Goal: Task Accomplishment & Management: Manage account settings

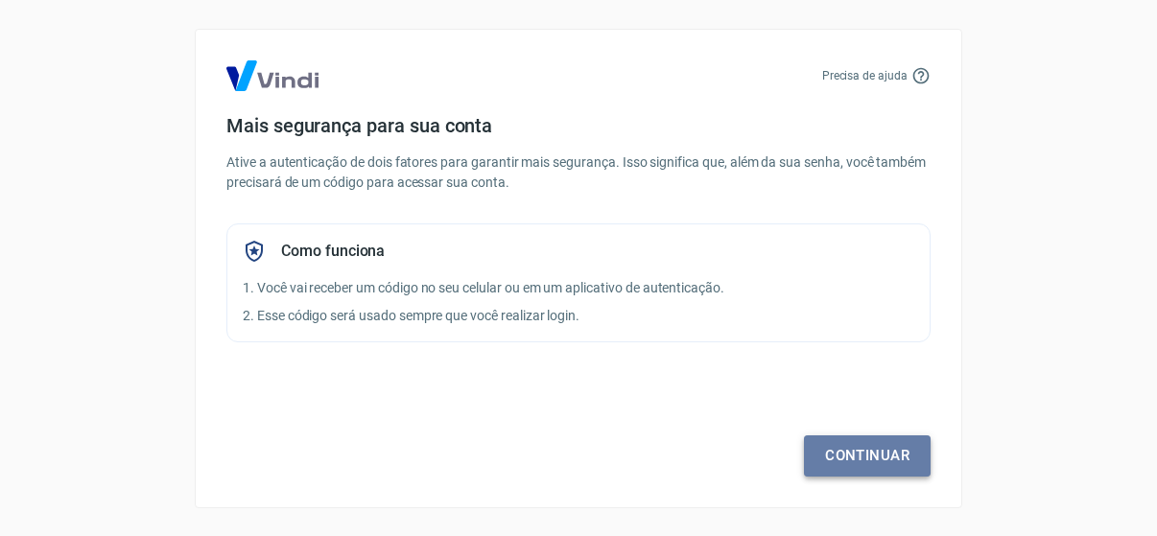
click at [869, 463] on link "Continuar" at bounding box center [867, 455] width 127 height 40
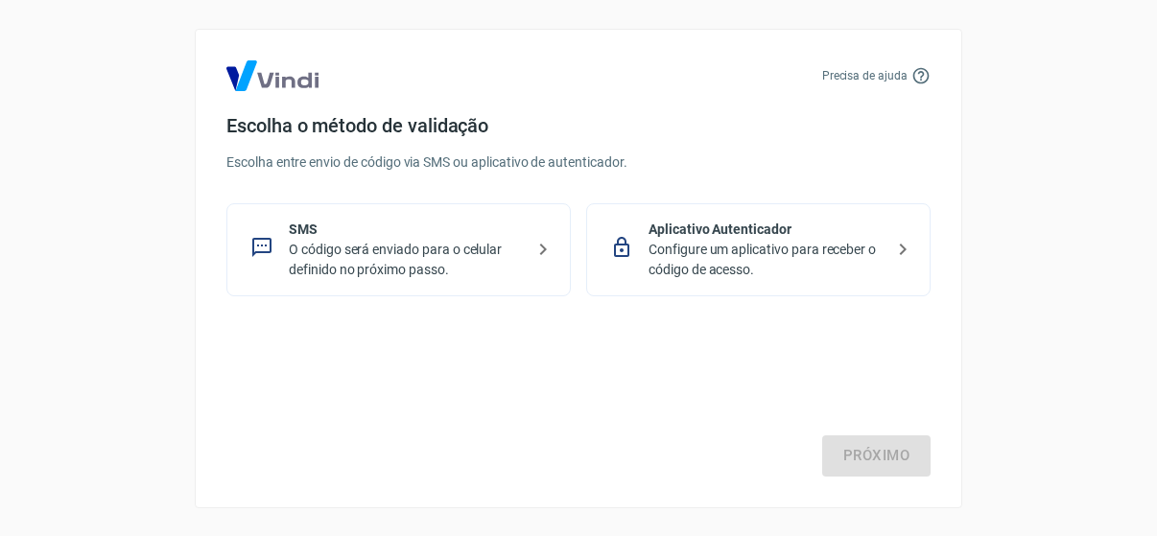
click at [768, 262] on p "Configure um aplicativo para receber o código de acesso." at bounding box center [765, 260] width 235 height 40
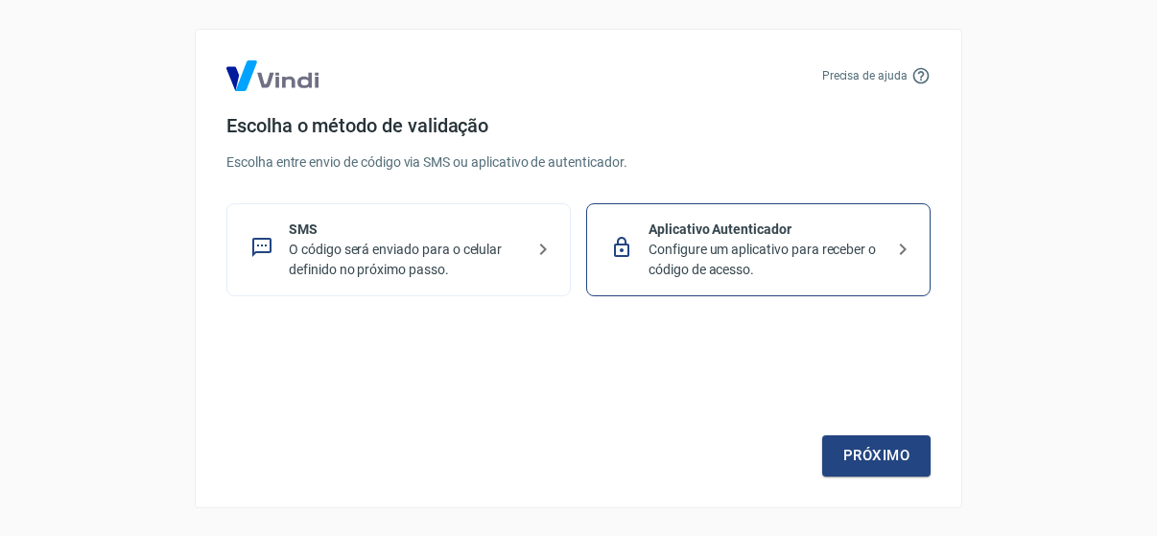
click at [455, 238] on p "SMS" at bounding box center [406, 230] width 235 height 20
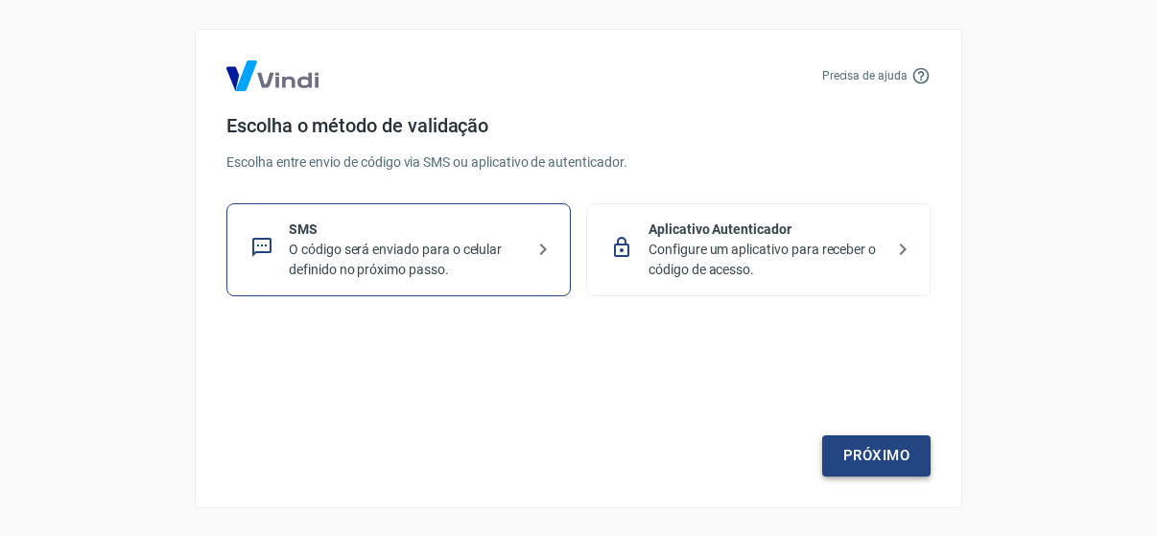
click at [898, 450] on link "Próximo" at bounding box center [876, 455] width 108 height 40
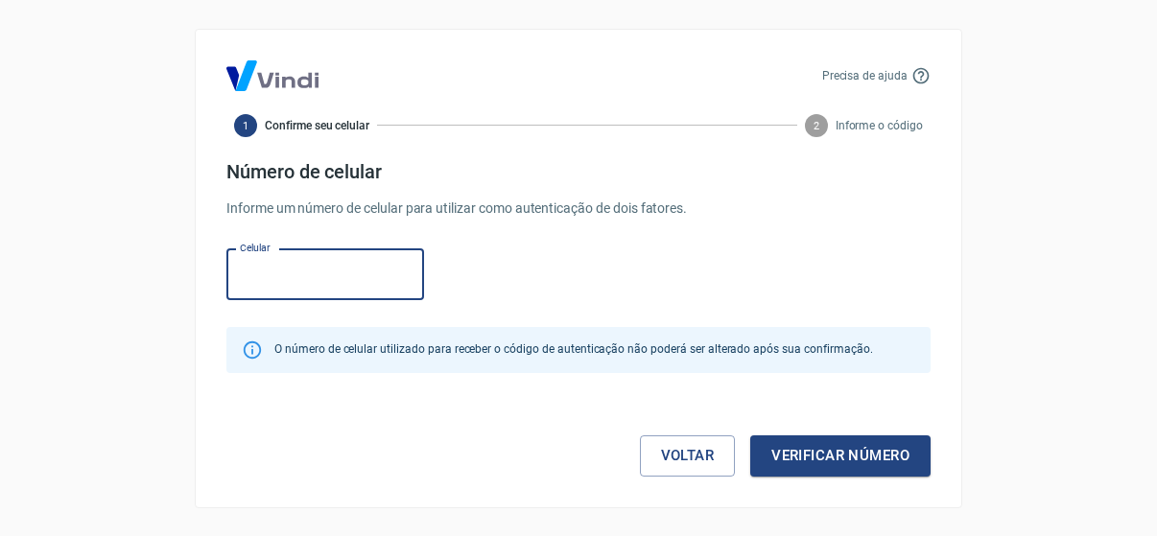
click at [330, 278] on input "Celular" at bounding box center [325, 274] width 198 height 51
type input "[PHONE_NUMBER]"
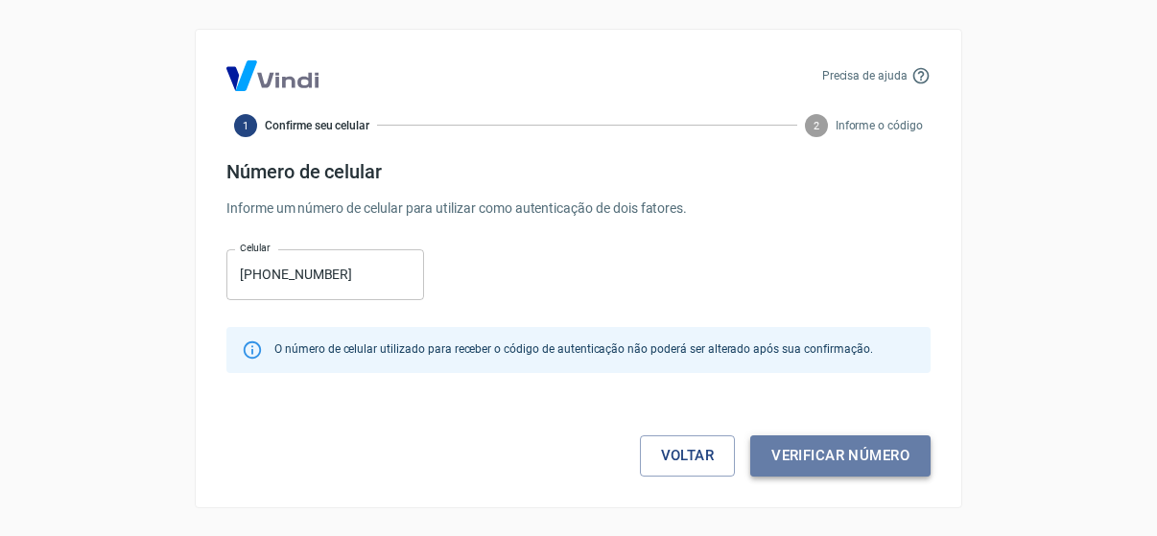
click at [817, 439] on button "Verificar número" at bounding box center [840, 455] width 180 height 40
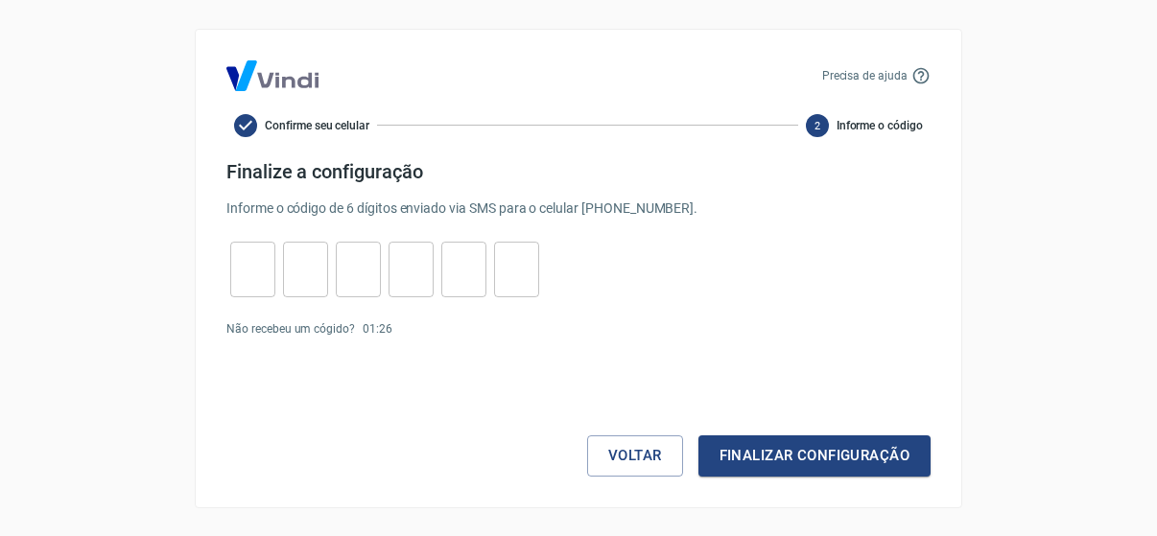
click at [302, 272] on input "tel" at bounding box center [305, 268] width 45 height 41
click at [255, 272] on input "tel" at bounding box center [252, 268] width 45 height 41
type input "0"
type input "8"
type input "1"
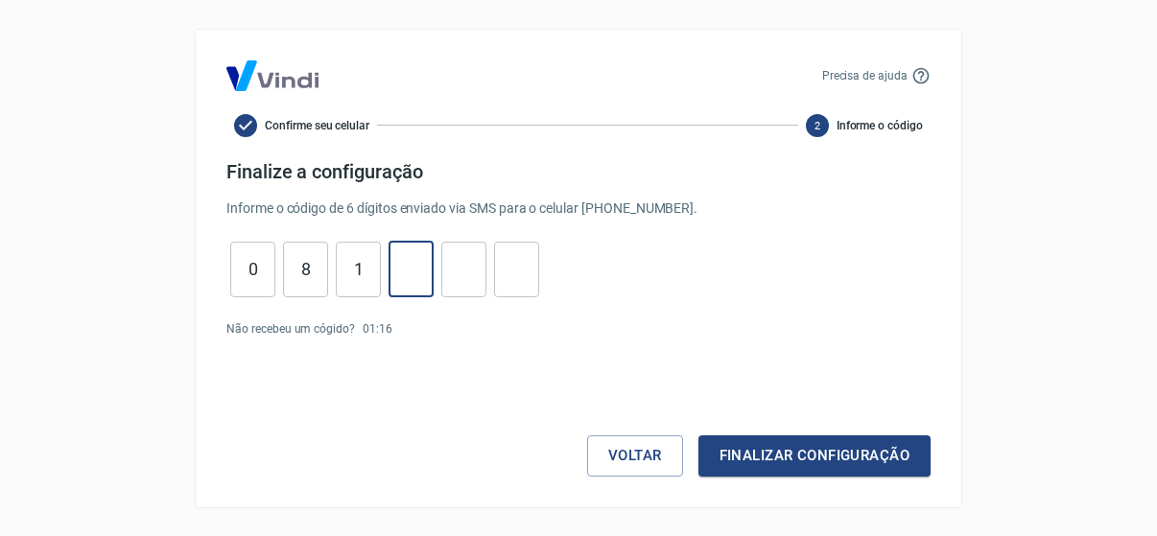
type input "8"
type input "9"
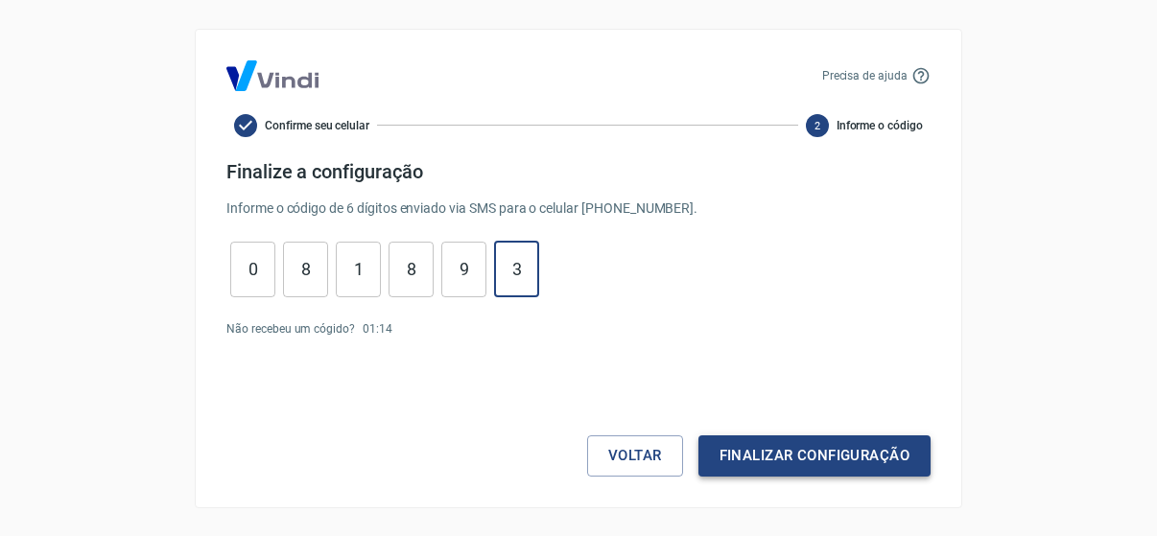
type input "3"
click at [805, 463] on button "Finalizar configuração" at bounding box center [814, 455] width 232 height 40
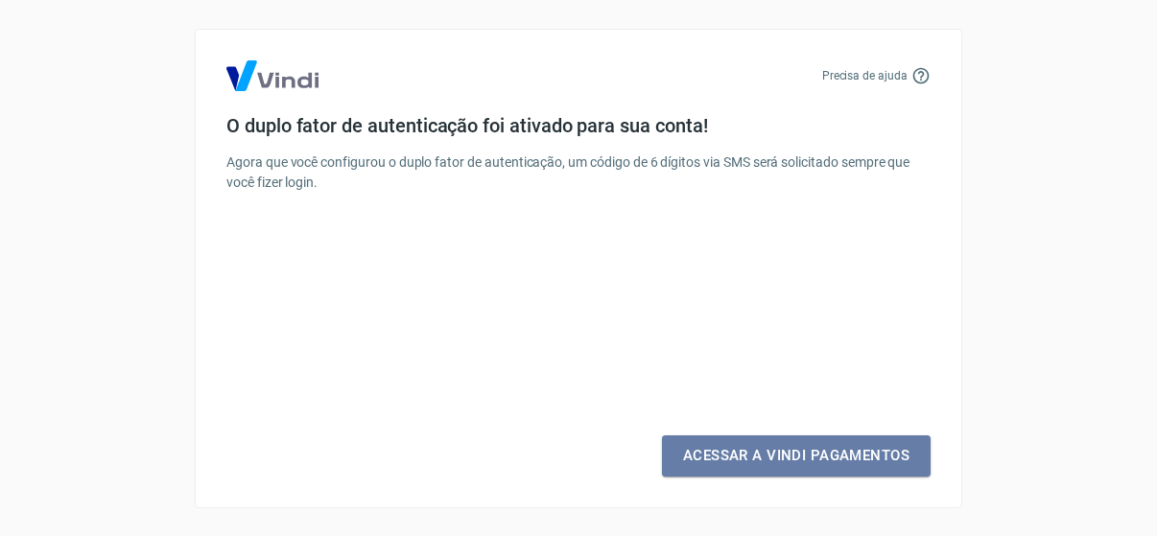
click at [805, 463] on link "Acessar a Vindi Pagamentos" at bounding box center [796, 455] width 269 height 40
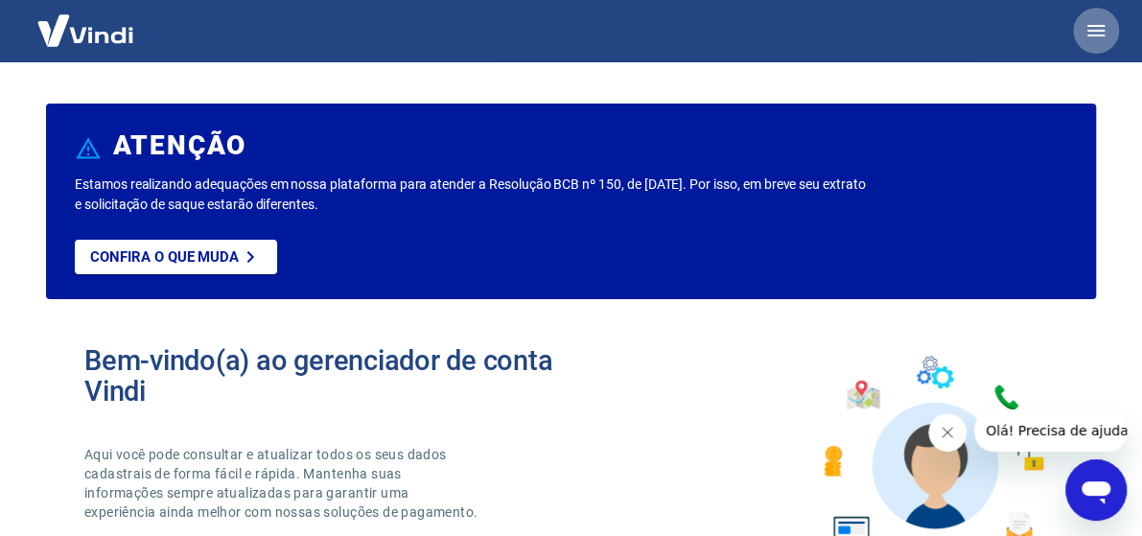
click at [1099, 29] on icon "button" at bounding box center [1096, 30] width 23 height 23
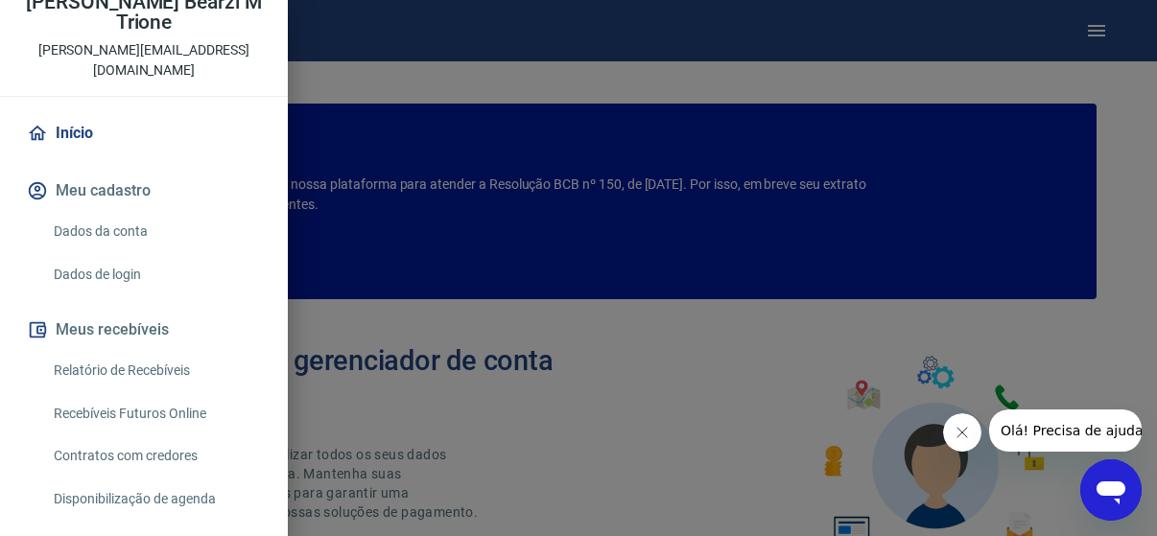
scroll to position [105, 0]
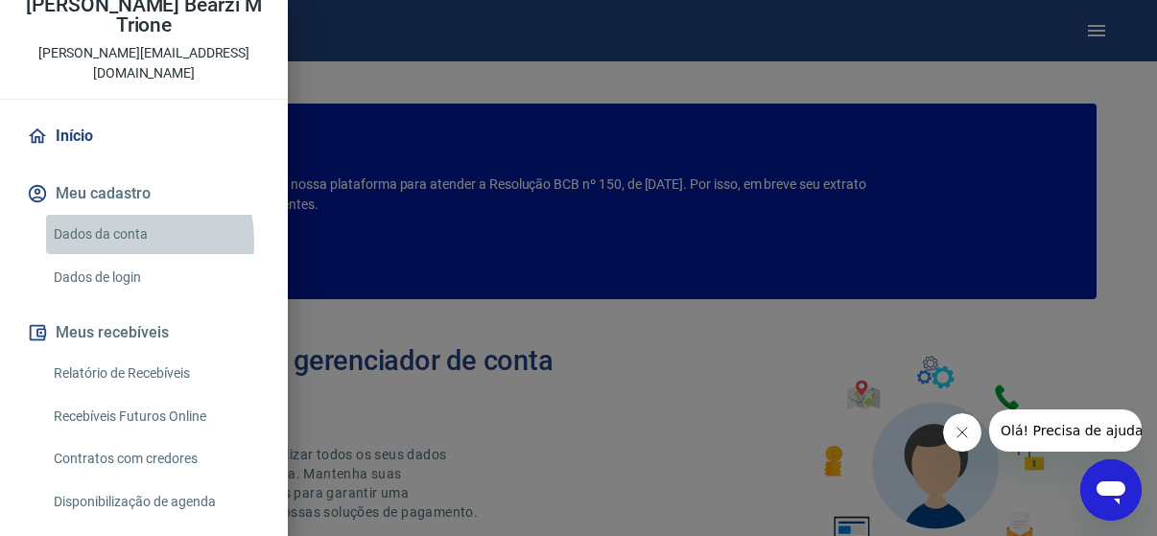
click at [104, 221] on link "Dados da conta" at bounding box center [155, 234] width 219 height 39
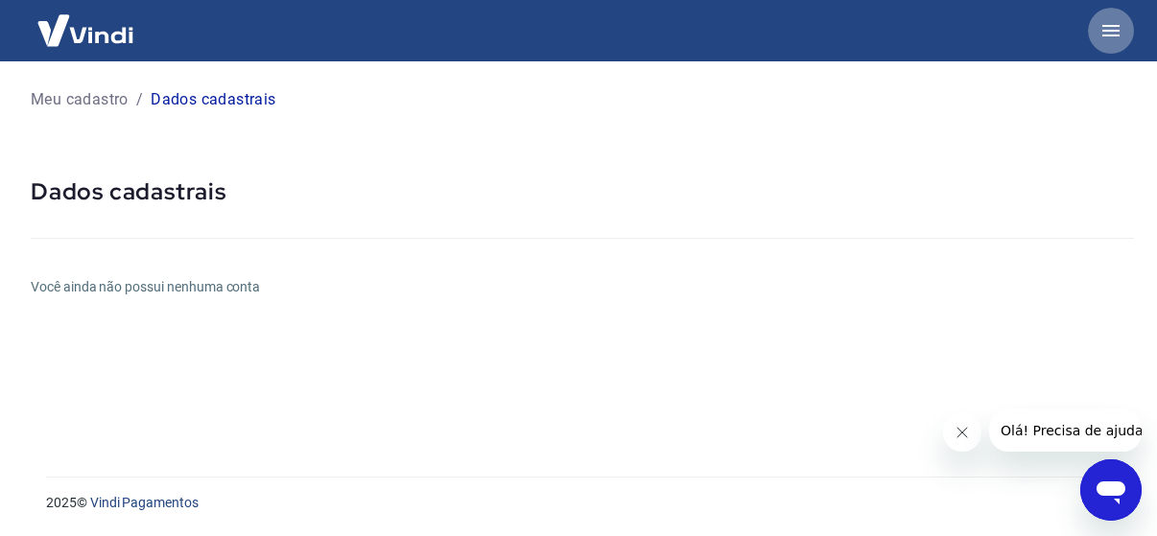
click at [1112, 41] on icon "button" at bounding box center [1110, 30] width 23 height 23
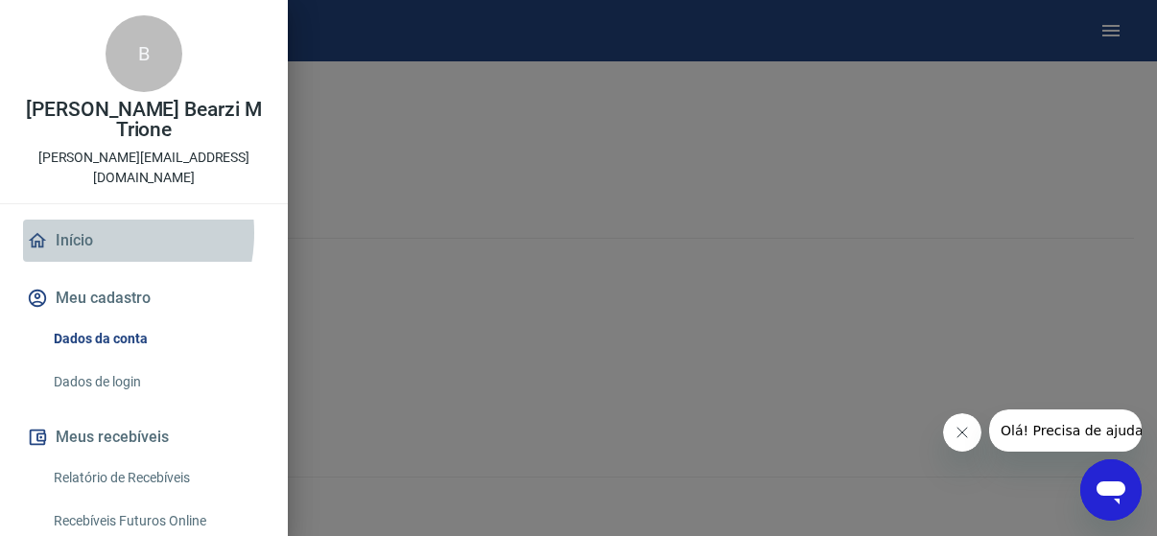
click at [89, 220] on link "Início" at bounding box center [144, 241] width 242 height 42
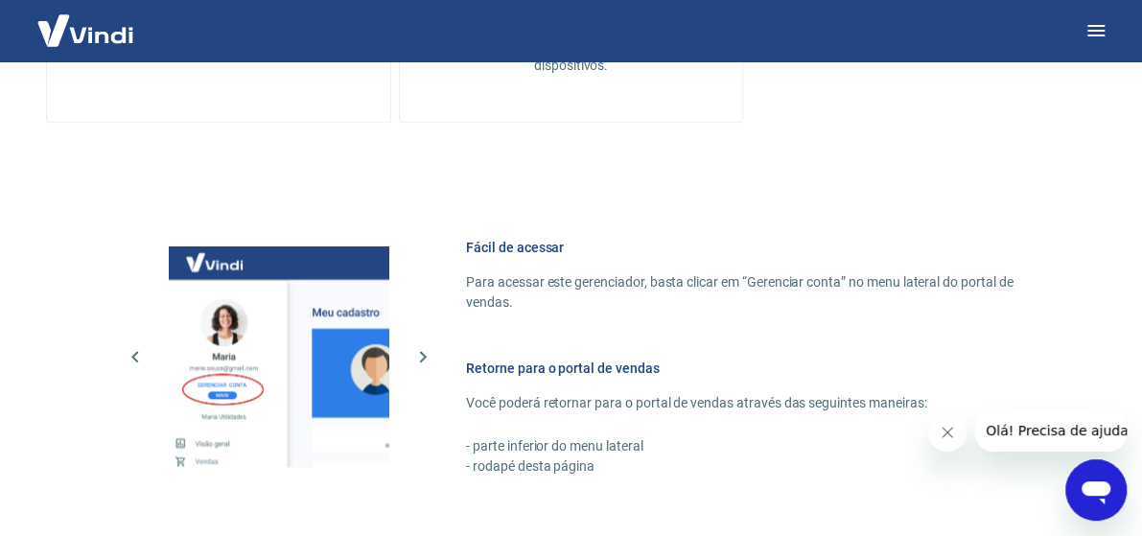
scroll to position [1194, 0]
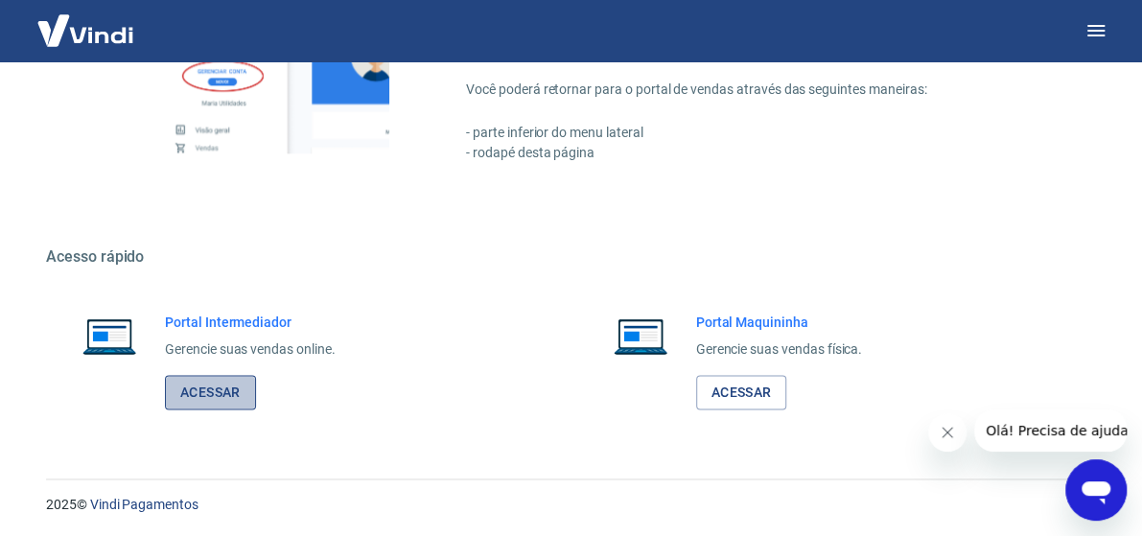
click at [227, 379] on link "Acessar" at bounding box center [210, 392] width 91 height 35
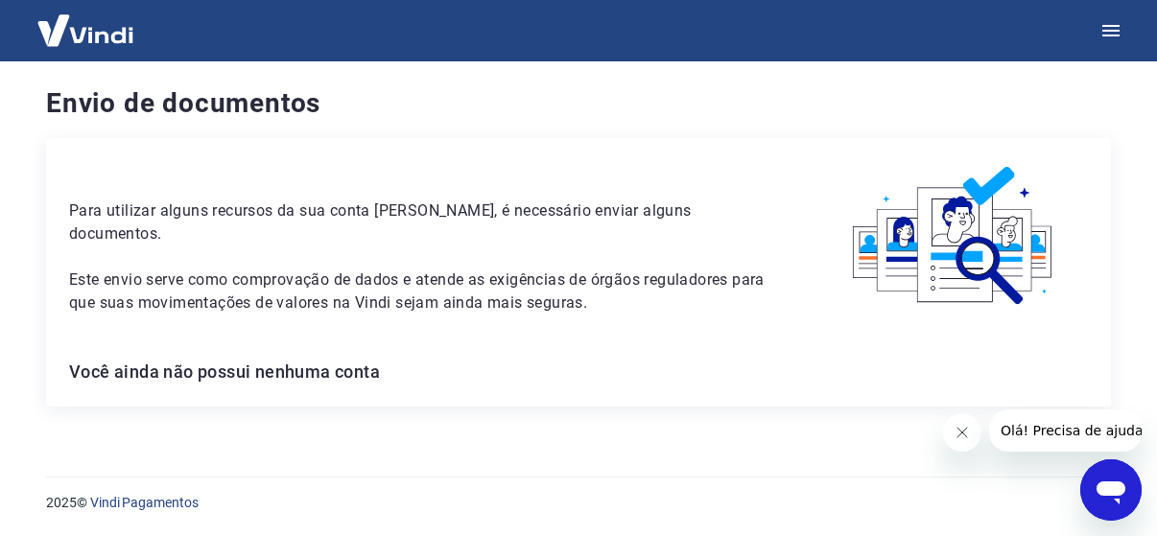
click at [864, 294] on img at bounding box center [954, 236] width 268 height 151
click at [952, 414] on div at bounding box center [1042, 431] width 199 height 42
click at [952, 432] on button "Fechar mensagem da empresa" at bounding box center [961, 432] width 38 height 38
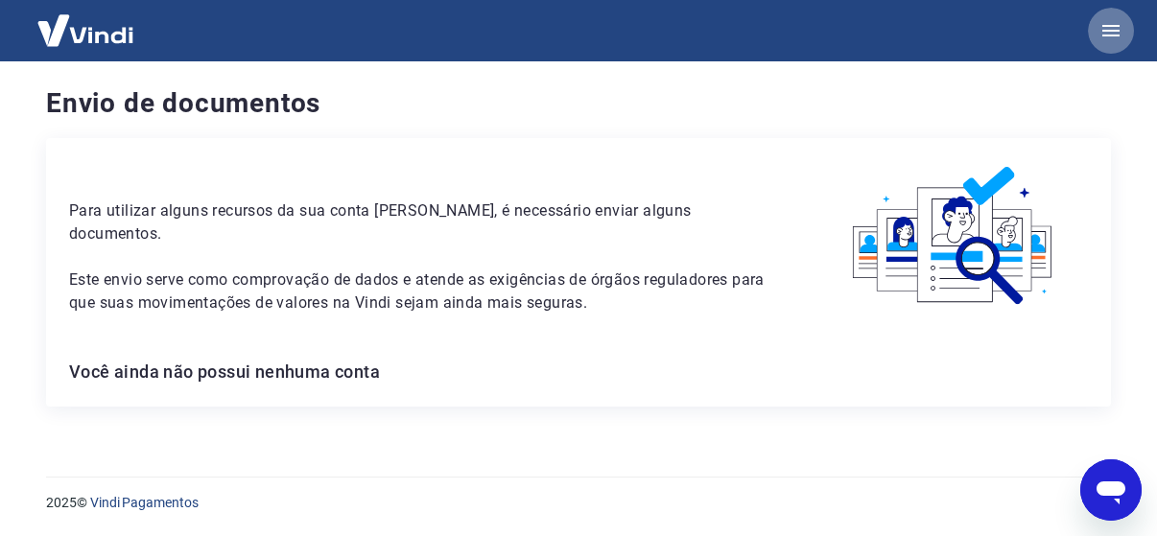
click at [1118, 20] on icon "button" at bounding box center [1110, 30] width 23 height 23
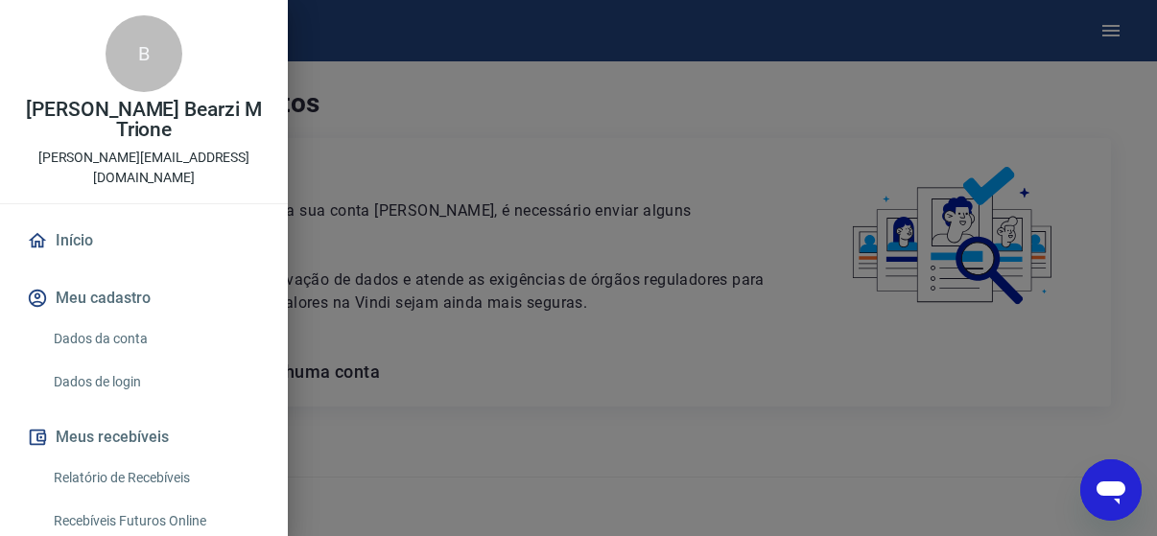
click at [108, 277] on button "Meu cadastro" at bounding box center [144, 298] width 242 height 42
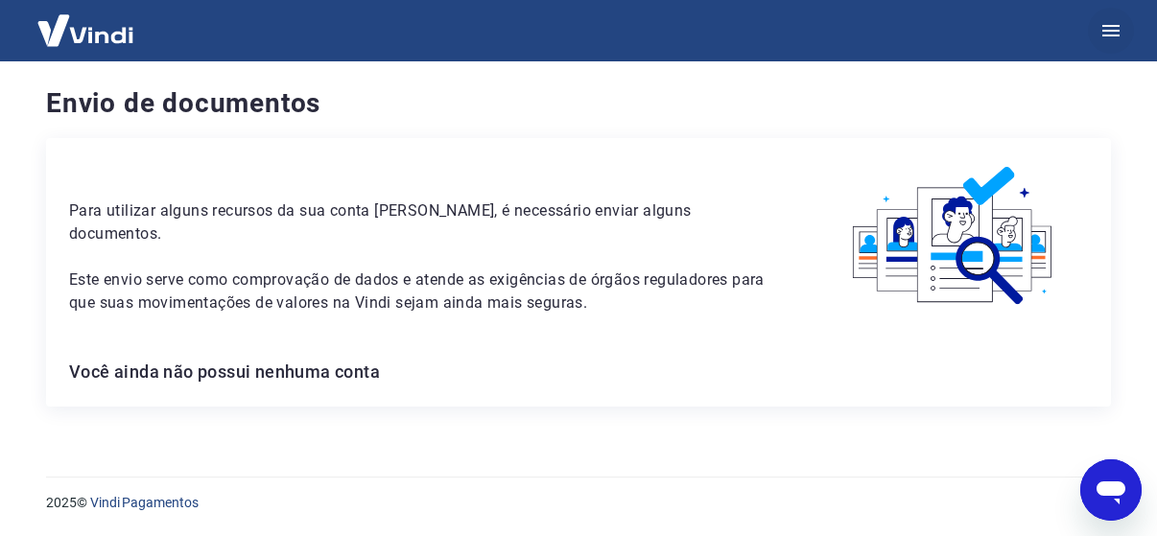
click at [1112, 28] on icon "button" at bounding box center [1110, 30] width 23 height 23
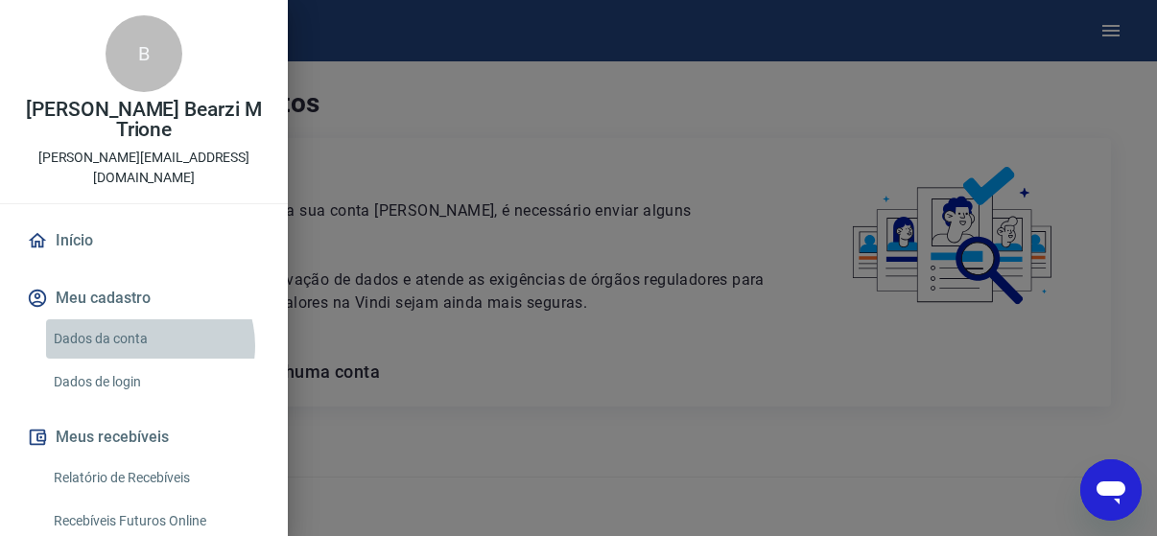
click at [146, 325] on link "Dados da conta" at bounding box center [155, 338] width 219 height 39
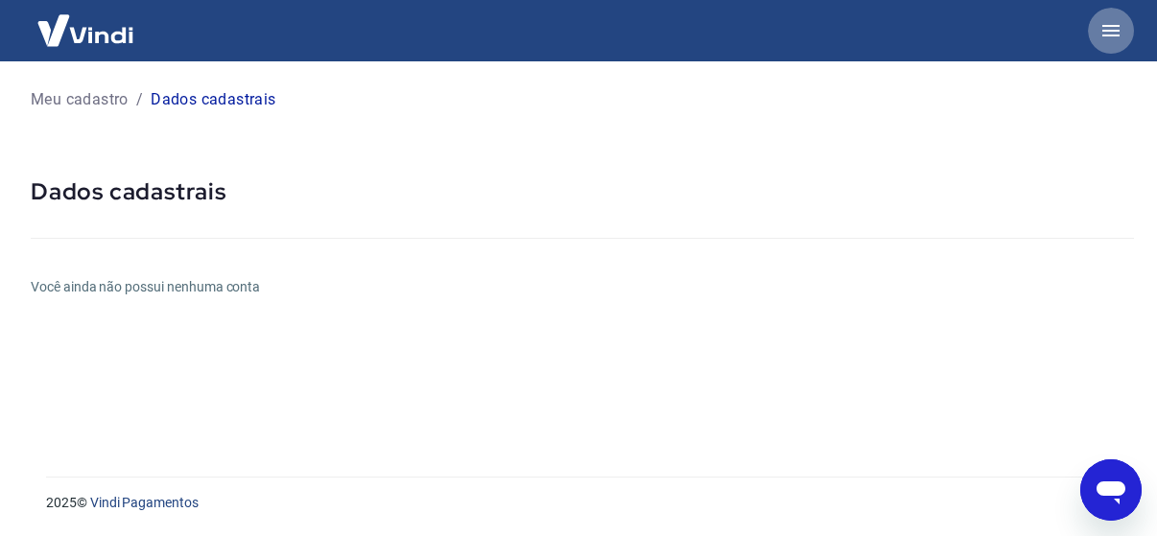
click at [1105, 45] on button "button" at bounding box center [1111, 31] width 46 height 46
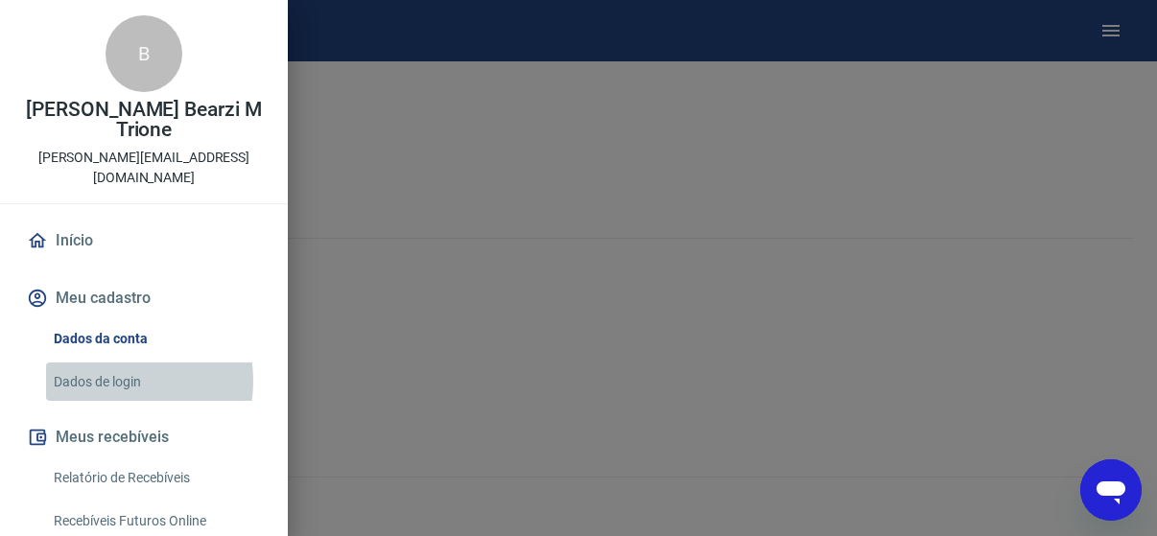
click at [106, 363] on link "Dados de login" at bounding box center [155, 382] width 219 height 39
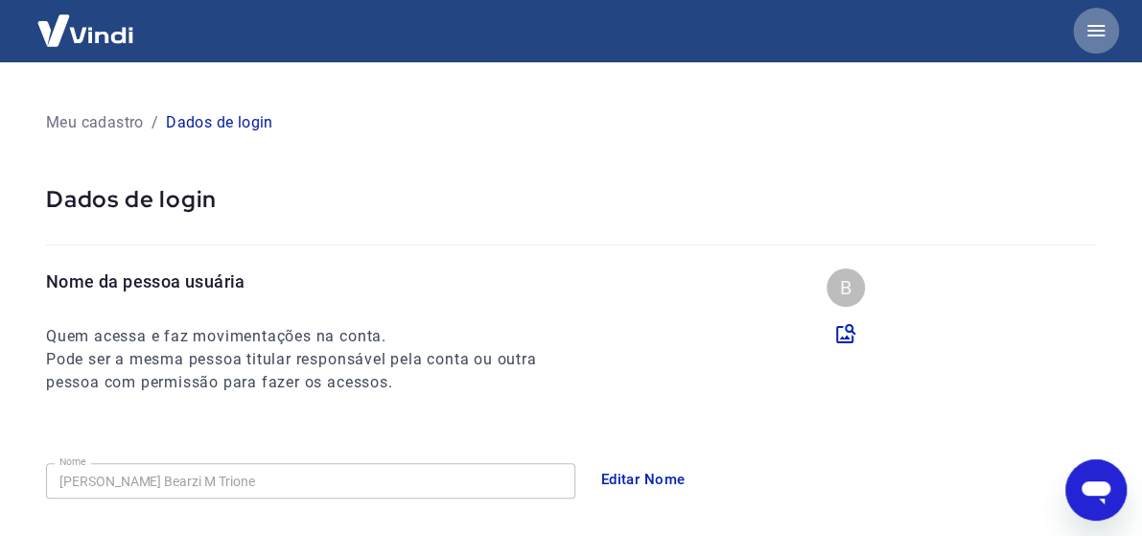
click at [1114, 35] on button "button" at bounding box center [1096, 31] width 46 height 46
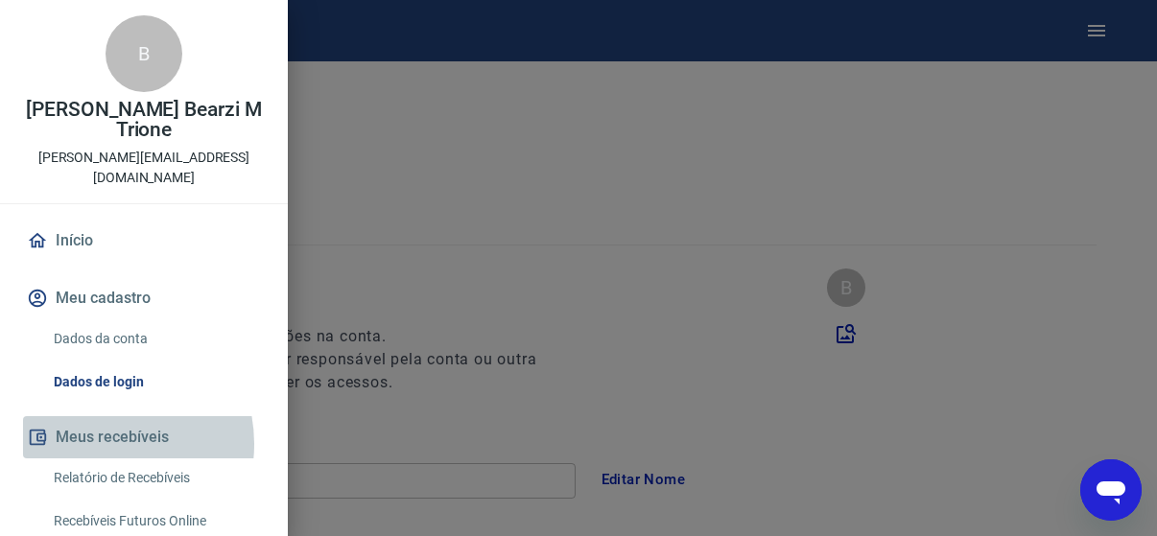
click at [99, 424] on button "Meus recebíveis" at bounding box center [144, 437] width 242 height 42
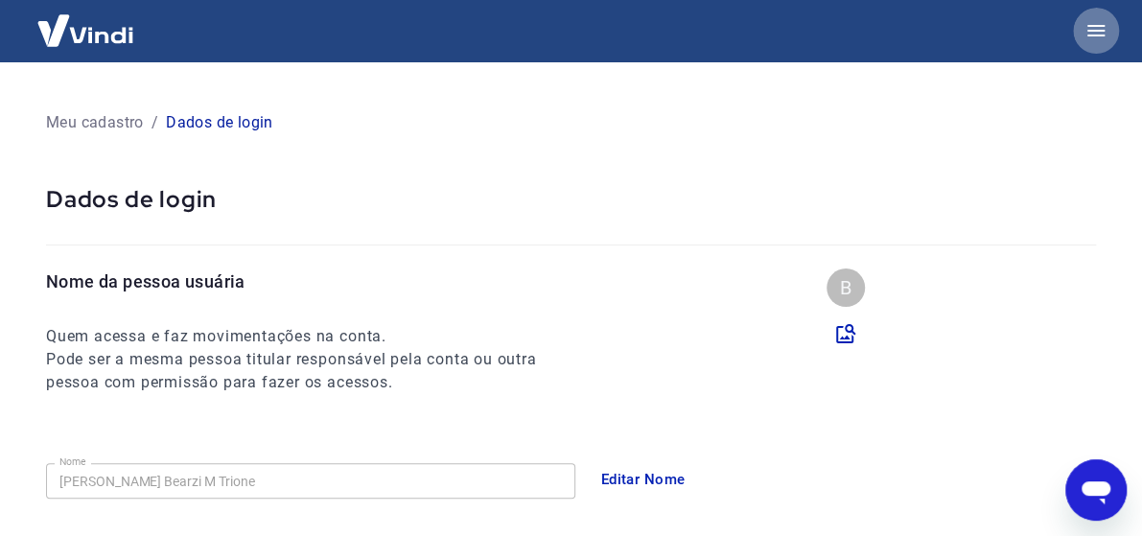
click at [1089, 36] on icon "button" at bounding box center [1096, 30] width 23 height 23
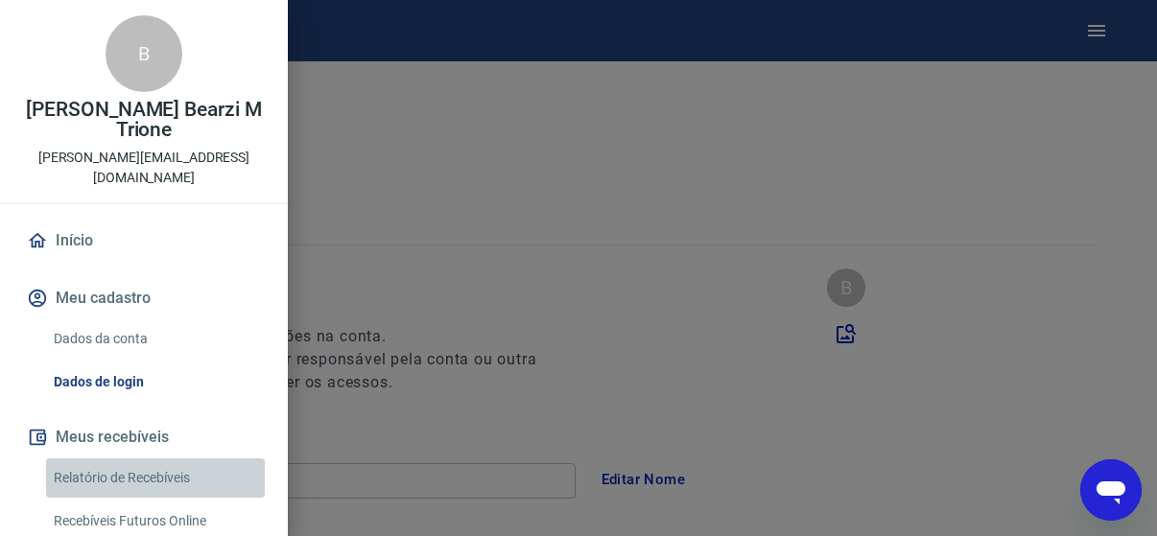
click at [183, 458] on link "Relatório de Recebíveis" at bounding box center [155, 477] width 219 height 39
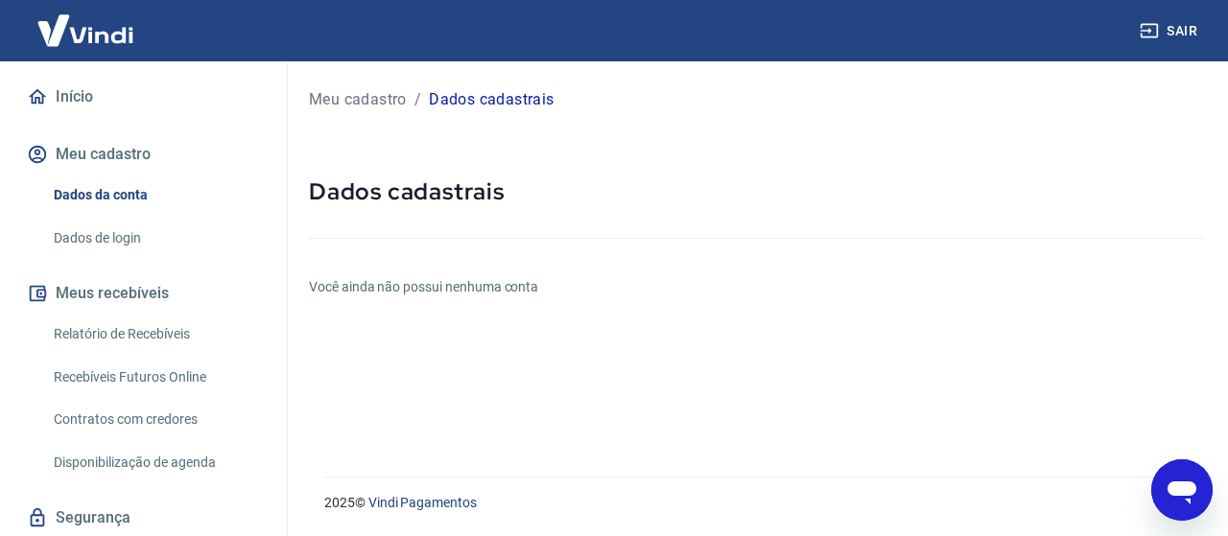
scroll to position [245, 0]
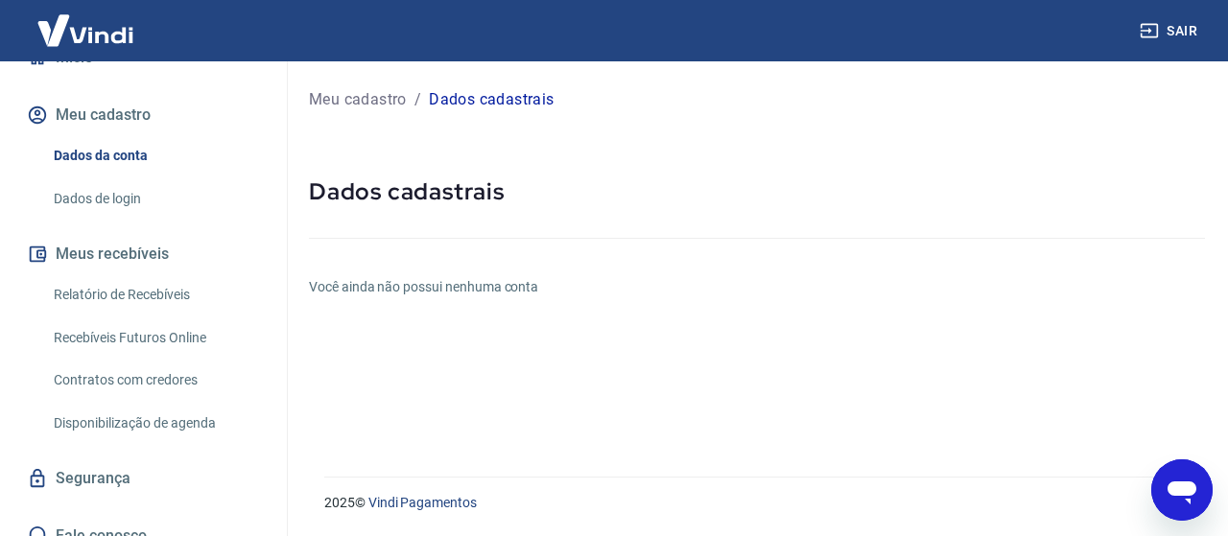
click at [176, 458] on link "Segurança" at bounding box center [143, 479] width 241 height 42
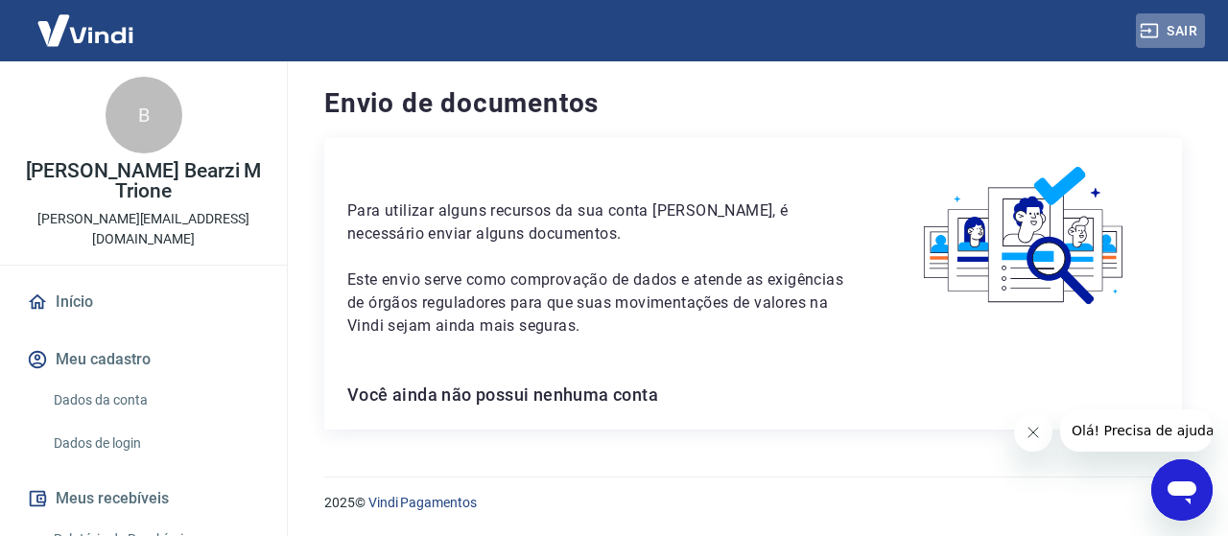
click at [1149, 26] on icon "button" at bounding box center [1149, 30] width 19 height 19
click at [1031, 426] on icon "Fechar mensagem da empresa" at bounding box center [1031, 432] width 15 height 15
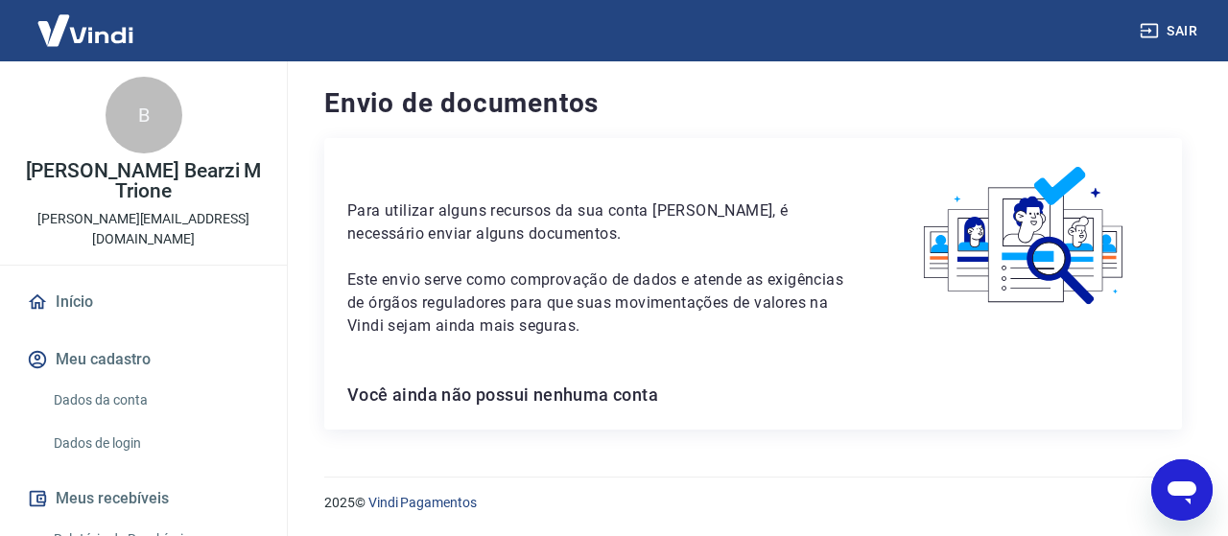
click at [1149, 476] on div "2025 © Vindi Pagamentos" at bounding box center [753, 495] width 904 height 82
click at [1164, 482] on icon "Abrir janela de mensagens" at bounding box center [1181, 490] width 35 height 35
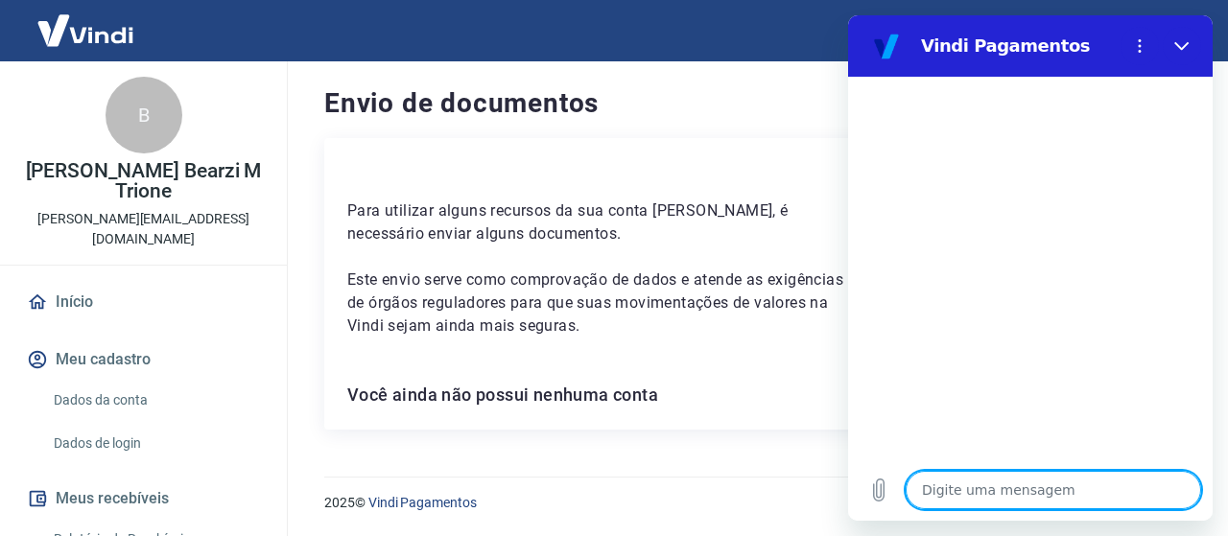
type textarea "a"
type textarea "x"
type textarea "at"
type textarea "x"
type textarea "ati"
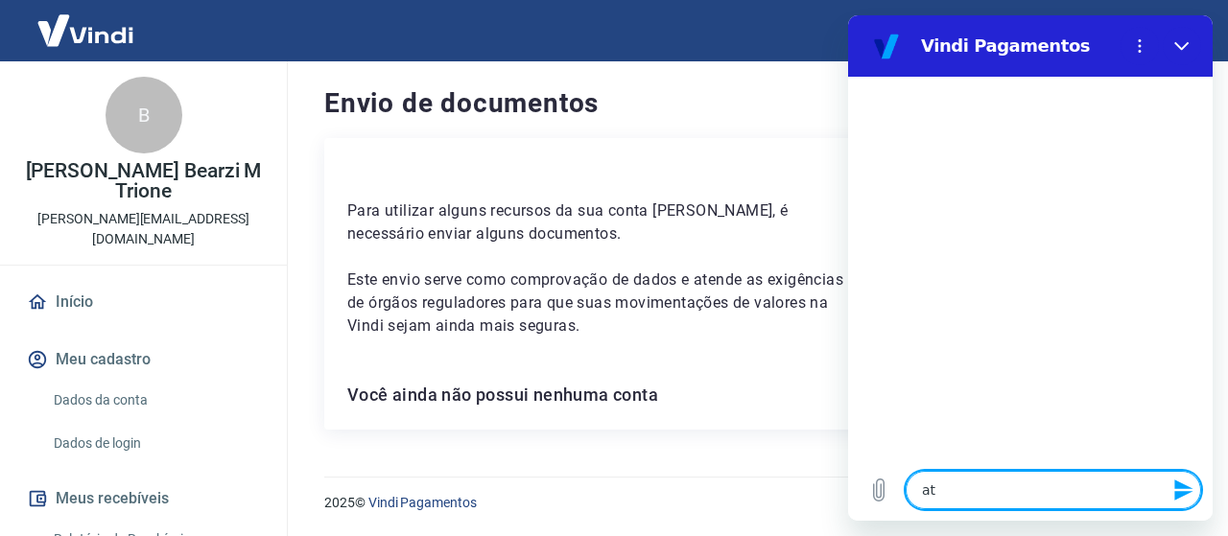
type textarea "x"
type textarea "ativ"
type textarea "x"
type textarea "ativa"
type textarea "x"
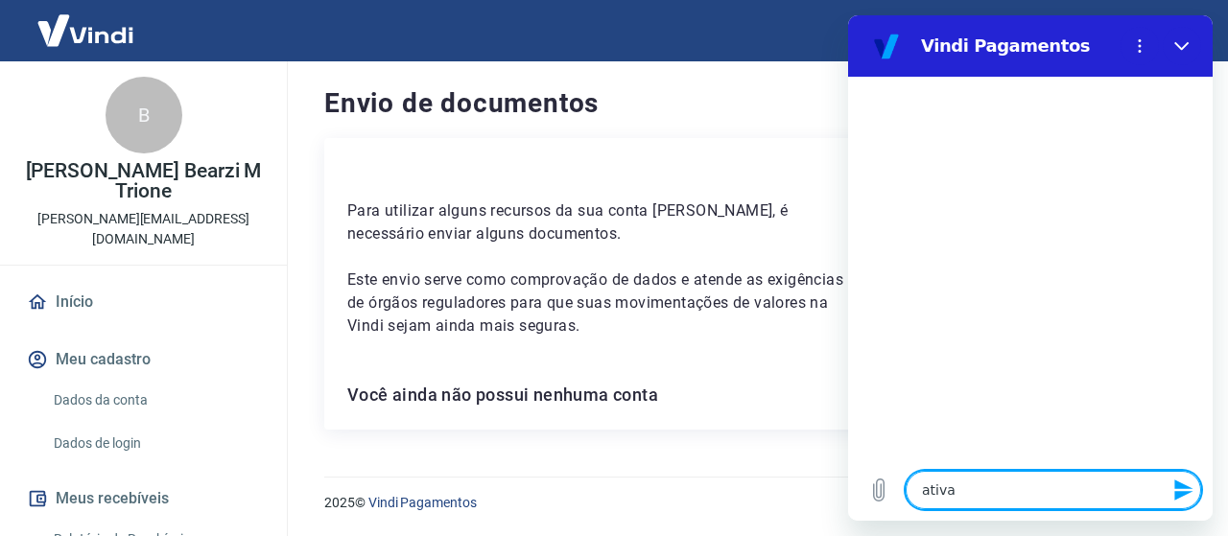
type textarea "ativar"
type textarea "x"
type textarea "ativar"
type textarea "x"
type textarea "ativar c"
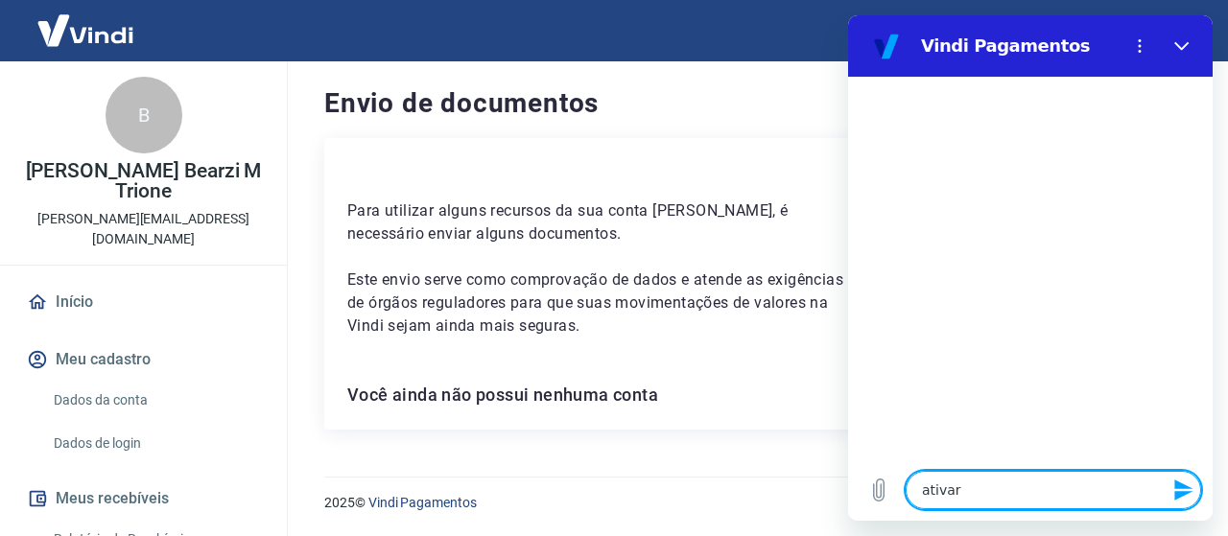
type textarea "x"
type textarea "ativar co"
type textarea "x"
type textarea "ativar con"
type textarea "x"
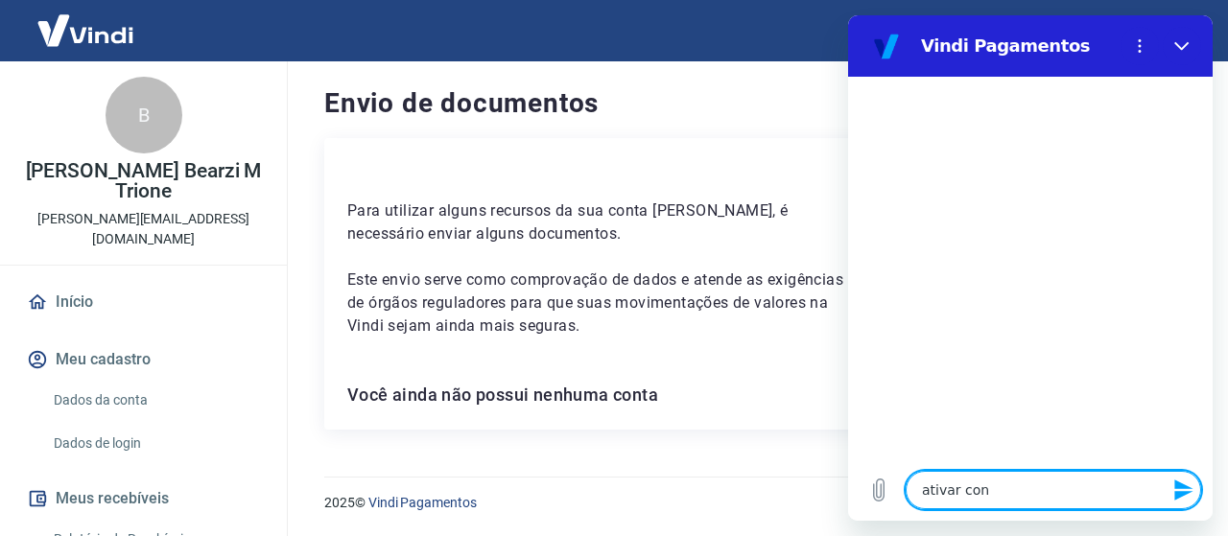
type textarea "ativar cont"
type textarea "x"
type textarea "ativar conta"
type textarea "x"
type textarea "ativar conta"
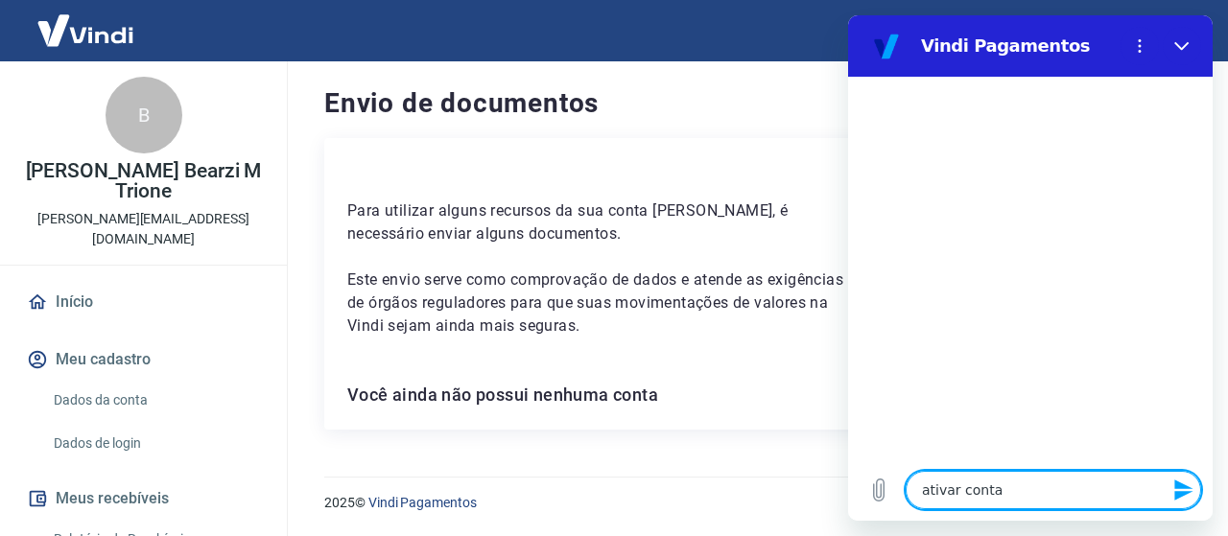
type textarea "x"
type textarea "ativar conta v"
type textarea "x"
type textarea "ativar conta vi"
type textarea "x"
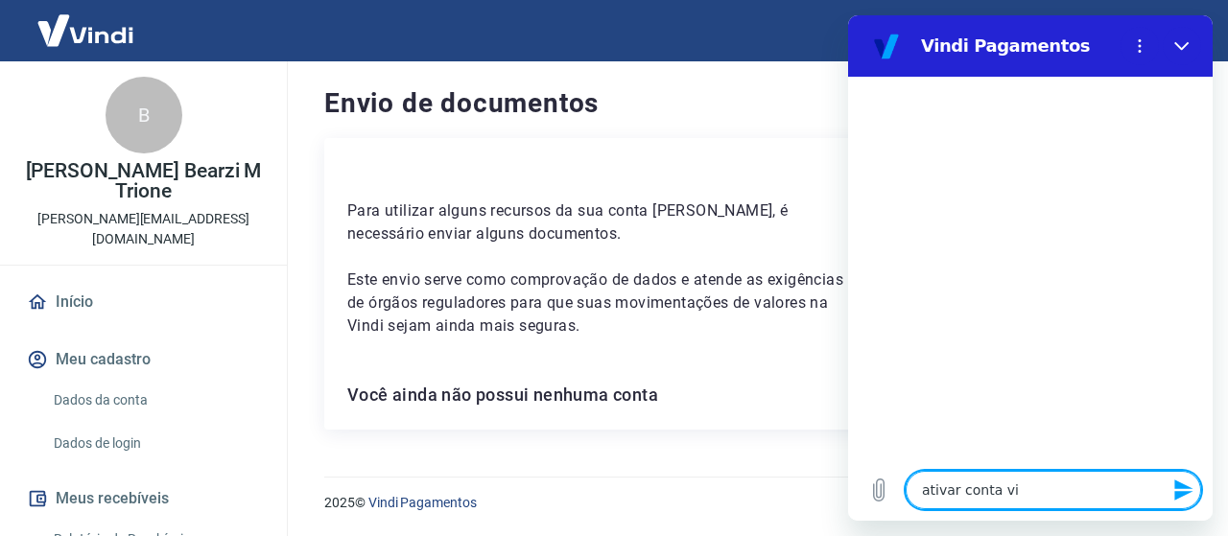
type textarea "ativar conta vin"
type textarea "x"
type textarea "ativar conta vind"
type textarea "x"
type textarea "ativar conta vindi"
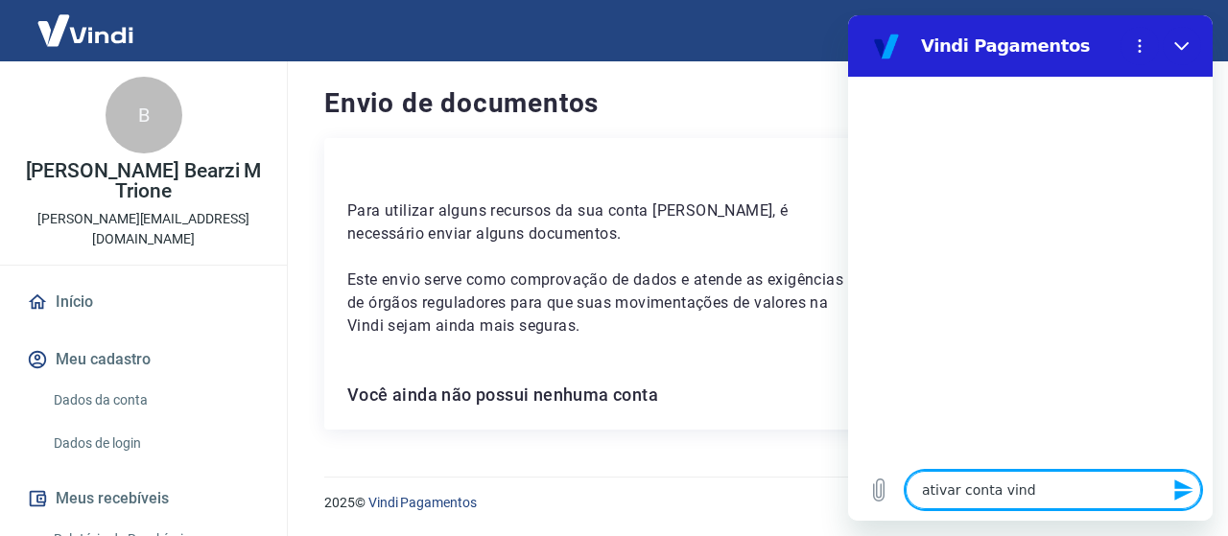
type textarea "x"
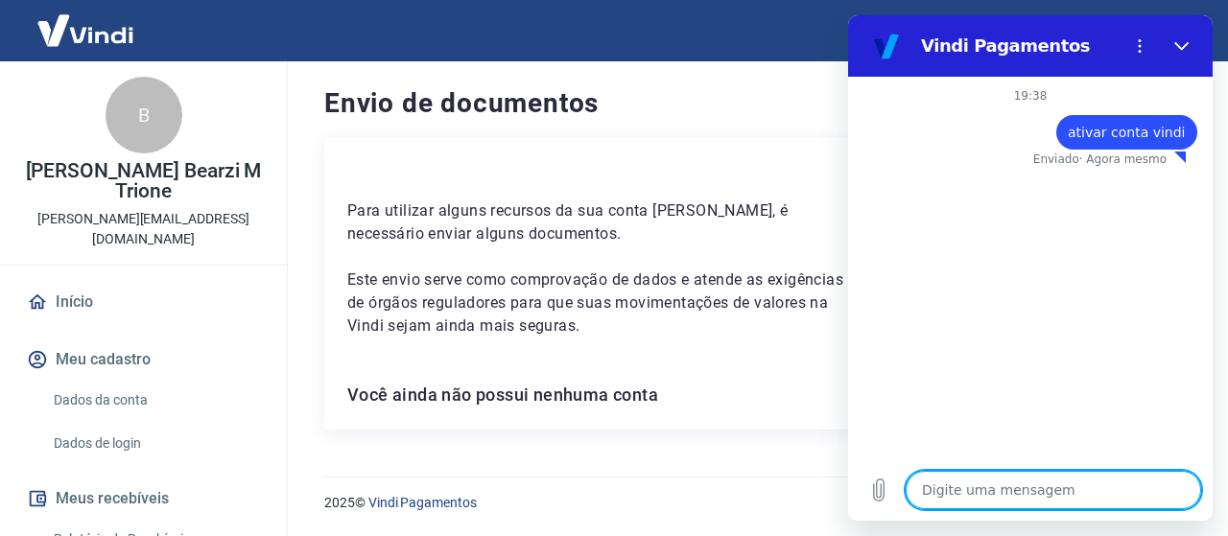
type textarea "x"
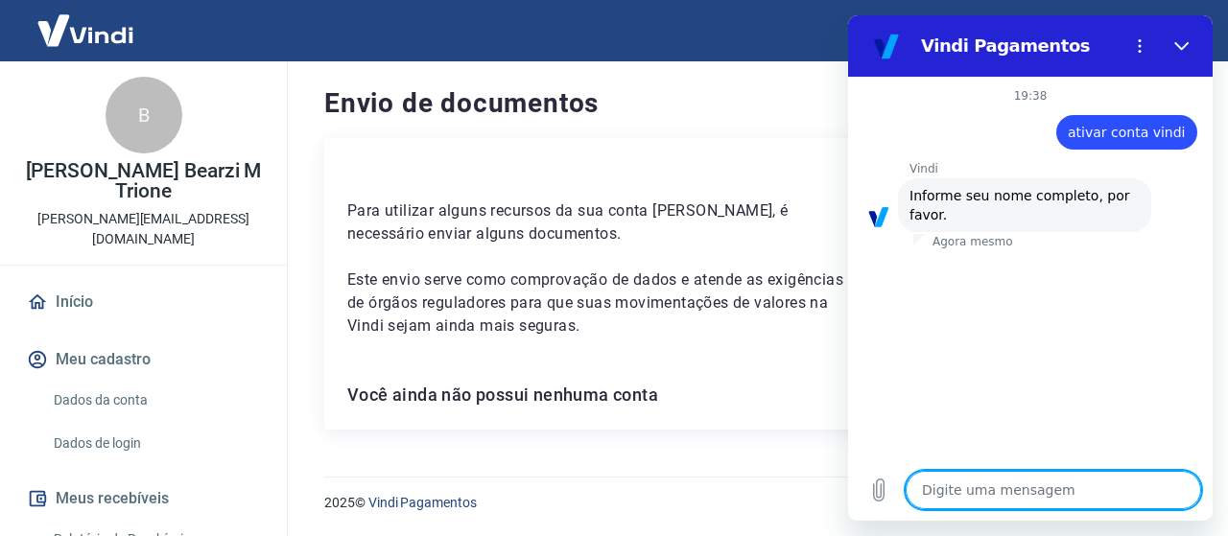
type textarea "B"
type textarea "x"
type textarea "Br"
type textarea "x"
type textarea "Bru"
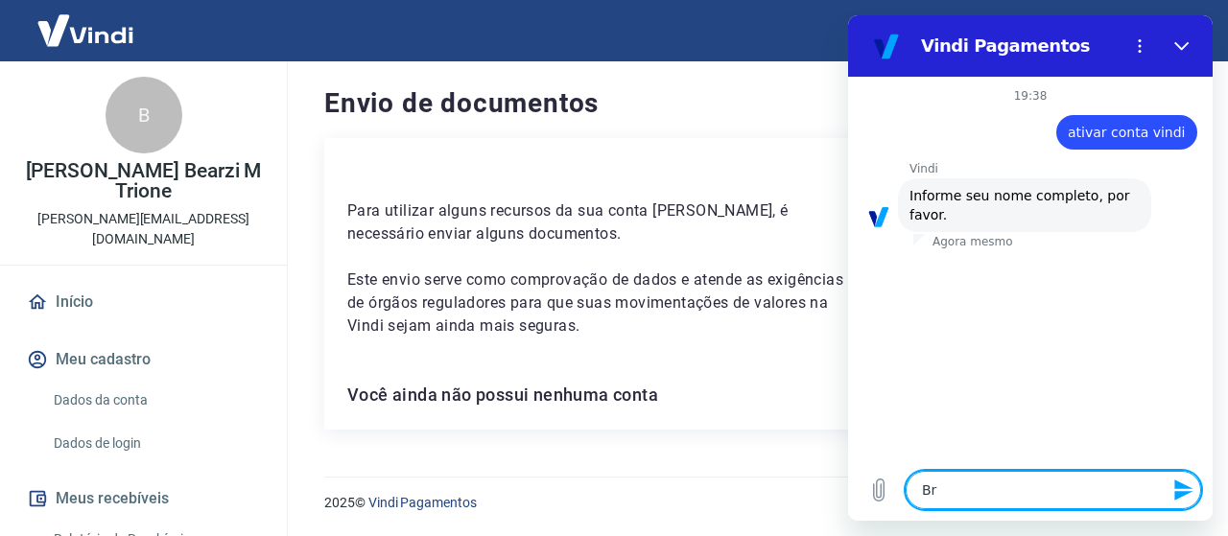
type textarea "x"
type textarea "Brun"
type textarea "x"
type textarea "[PERSON_NAME]"
type textarea "x"
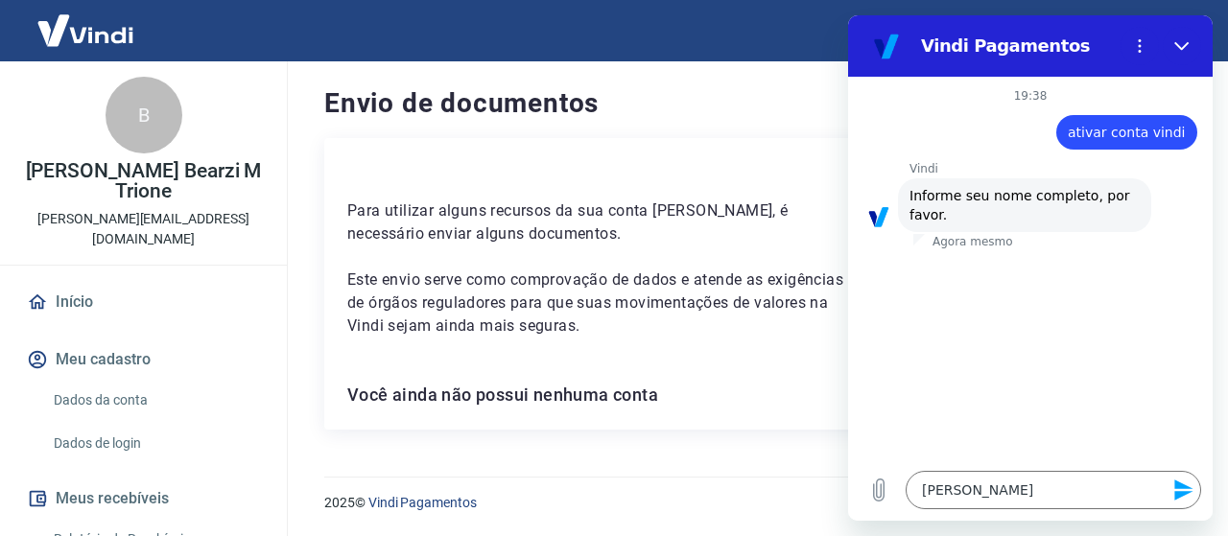
drag, startPoint x: 19, startPoint y: 166, endPoint x: 178, endPoint y: 197, distance: 162.2
click at [178, 197] on p "[PERSON_NAME] Bearzi M Trione" at bounding box center [143, 181] width 256 height 40
copy p "[PERSON_NAME] Bearzi M Trione"
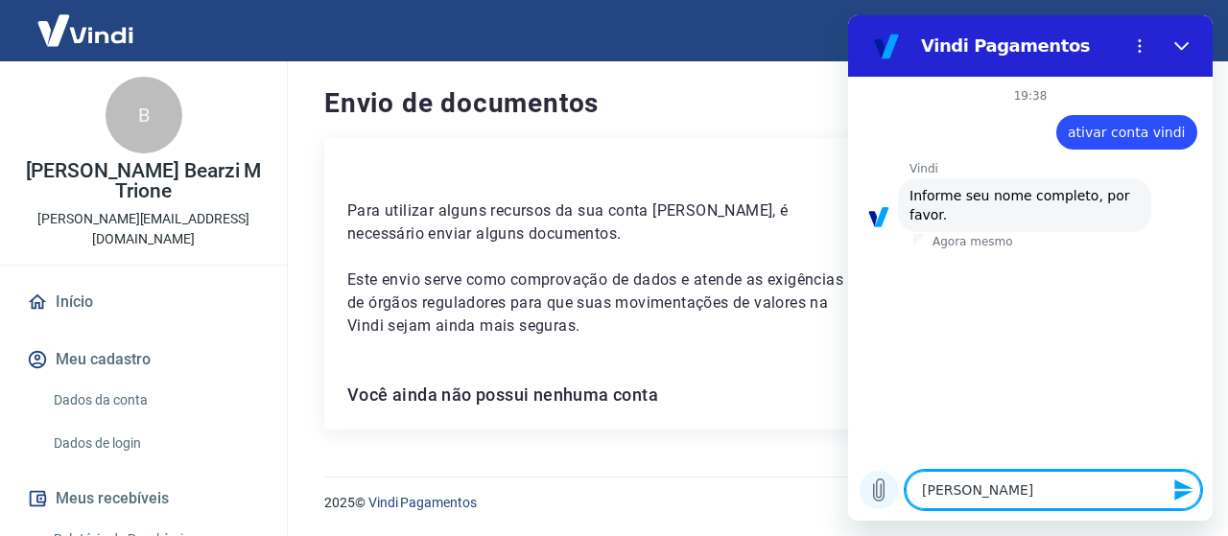
drag, startPoint x: 1037, startPoint y: 480, endPoint x: 872, endPoint y: 480, distance: 165.0
click at [872, 480] on div "Digite uma mensagem [PERSON_NAME]" at bounding box center [1030, 489] width 364 height 61
paste textarea "Monachesi Bearzi M Trione"
type textarea "[PERSON_NAME] Bearzi M Trione"
type textarea "x"
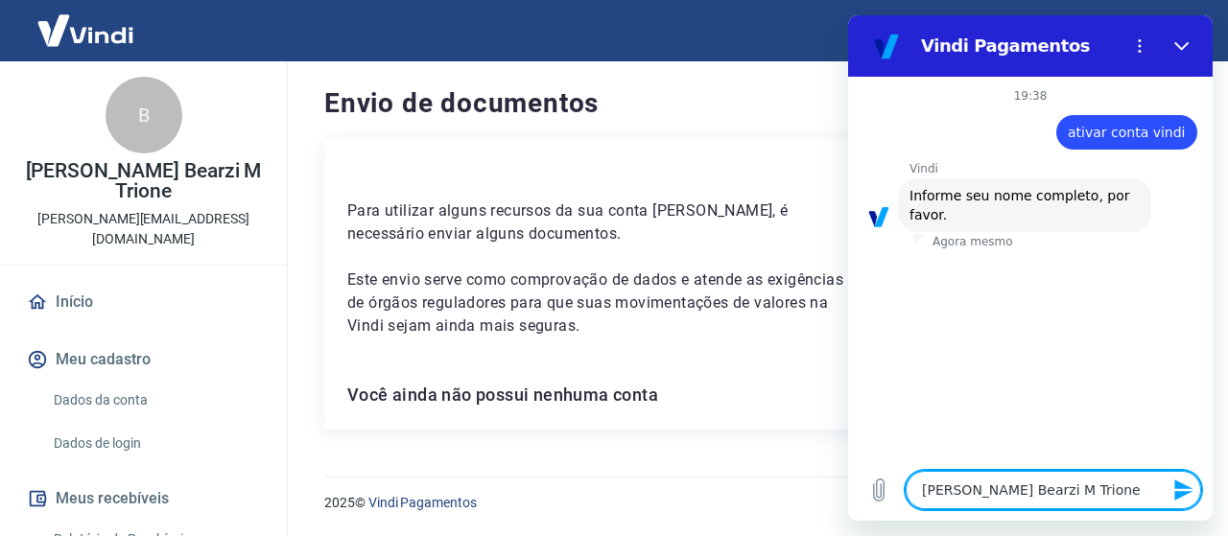
click at [1082, 486] on textarea "[PERSON_NAME] Bearzi M Trione" at bounding box center [1052, 490] width 295 height 38
type textarea "[PERSON_NAME] Bearzi MTrione"
type textarea "x"
type textarea "[PERSON_NAME] Bearzi Trione"
type textarea "x"
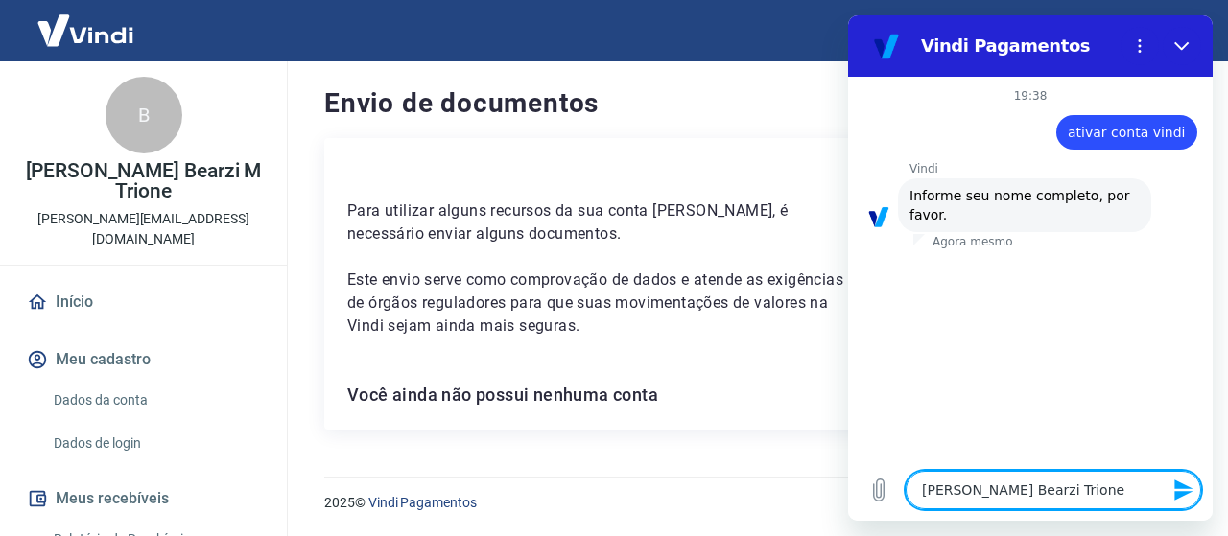
type textarea "[PERSON_NAME] Bearzi Trione"
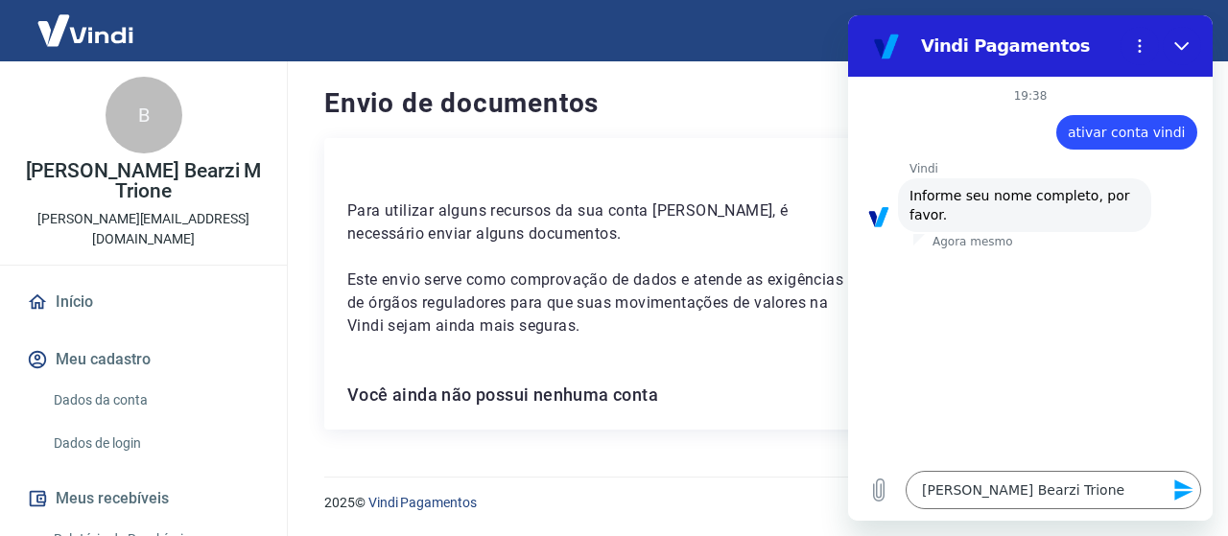
click at [1186, 489] on icon "Enviar mensagem" at bounding box center [1183, 490] width 23 height 23
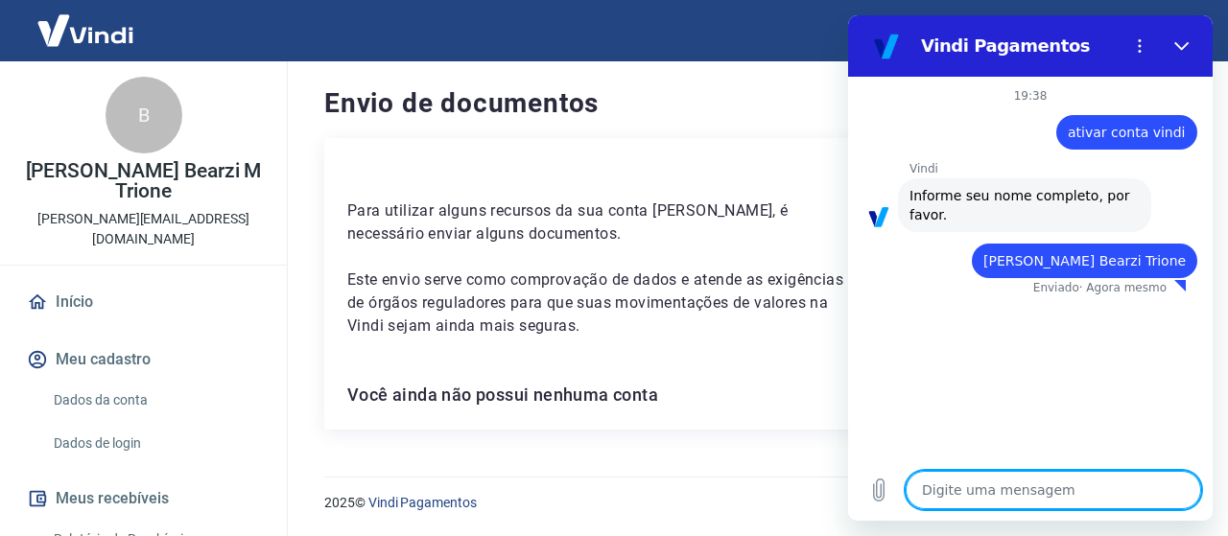
type textarea "x"
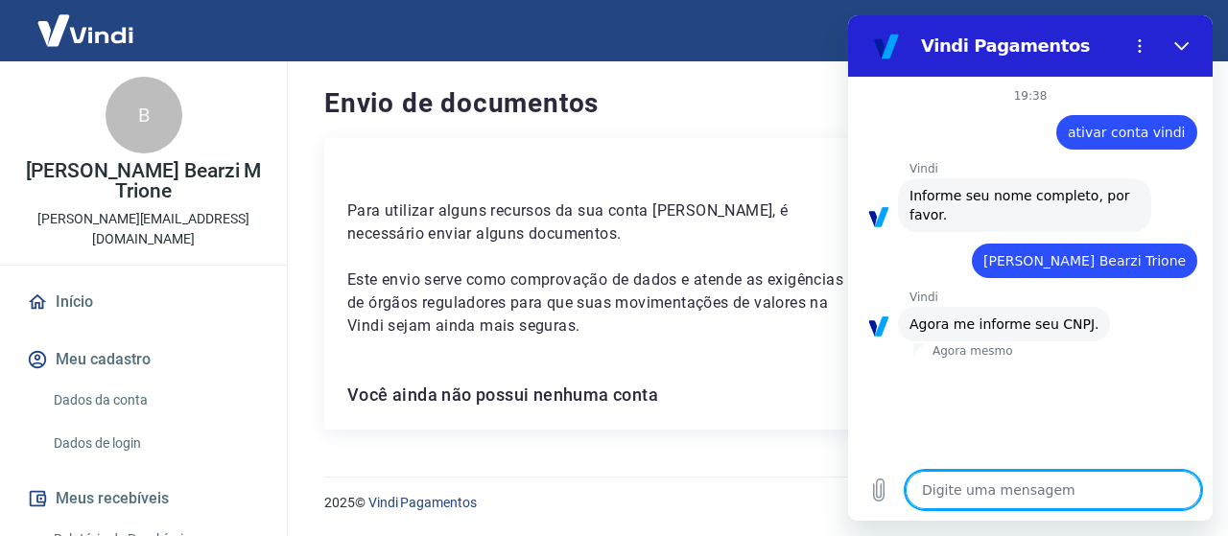
click at [1053, 488] on textarea at bounding box center [1052, 490] width 295 height 38
type textarea "6"
type textarea "x"
type textarea "60"
type textarea "x"
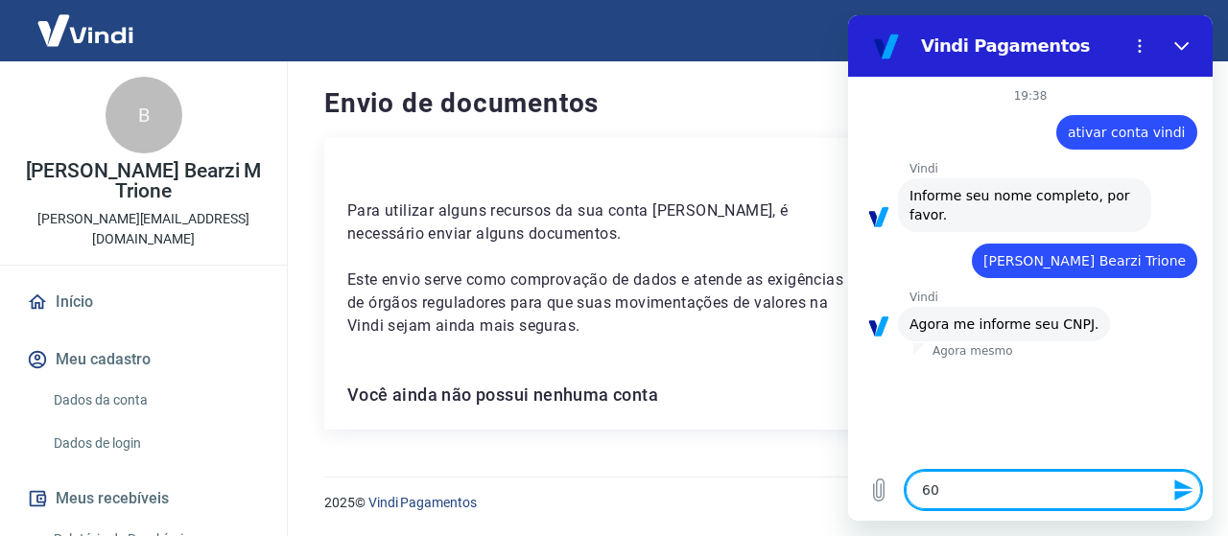
type textarea "609"
type textarea "x"
type textarea "6099"
type textarea "x"
type textarea "60999"
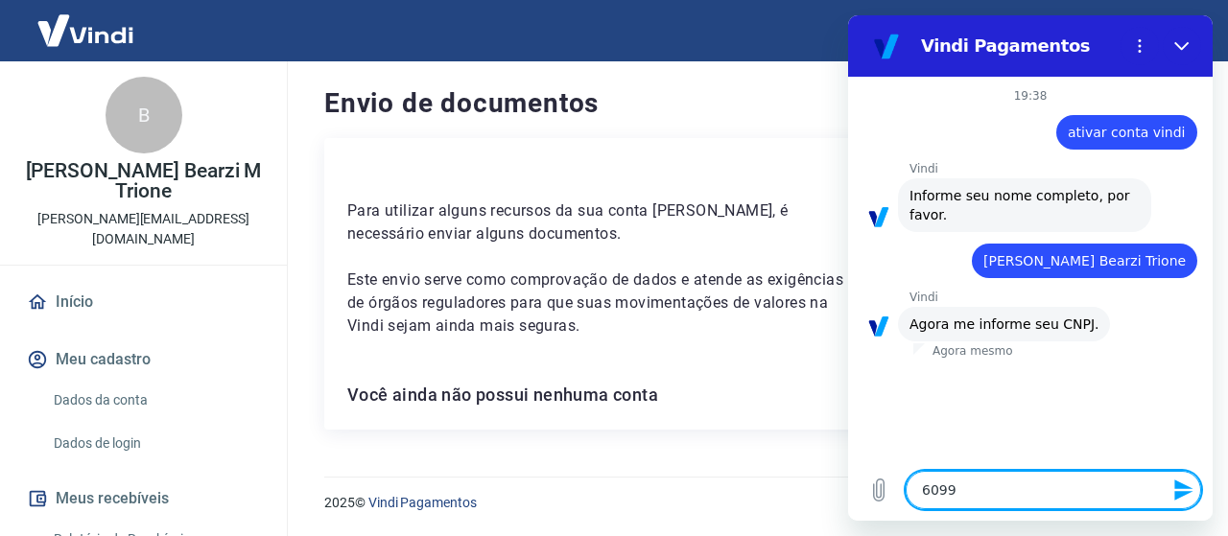
type textarea "x"
type textarea "609993"
type textarea "x"
type textarea "6099938"
type textarea "x"
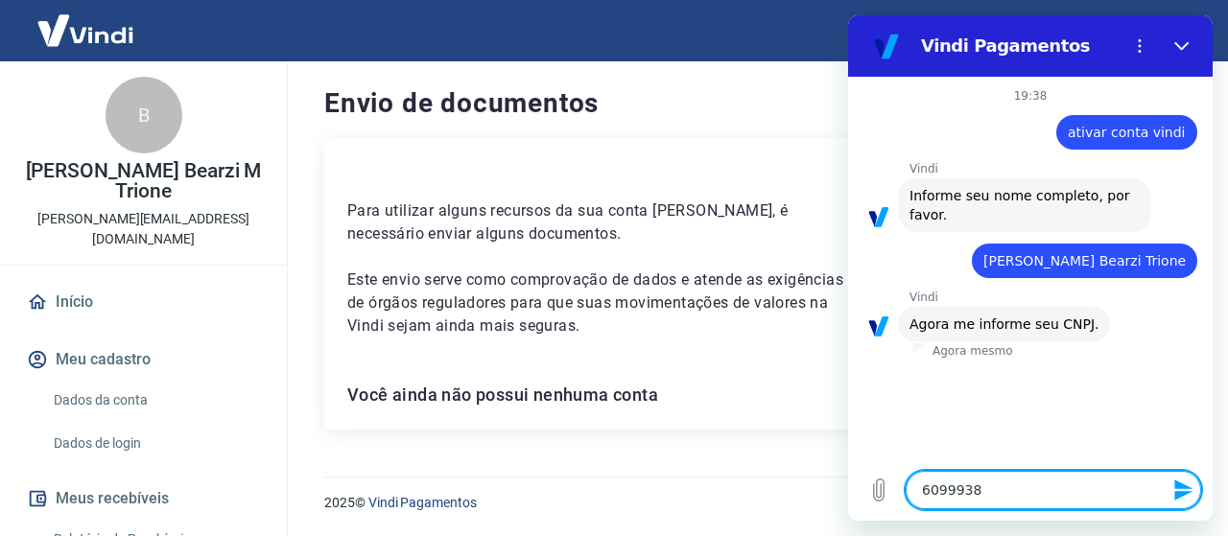
type textarea "60999381"
type textarea "x"
type textarea "609993810"
type textarea "x"
type textarea "6099938100"
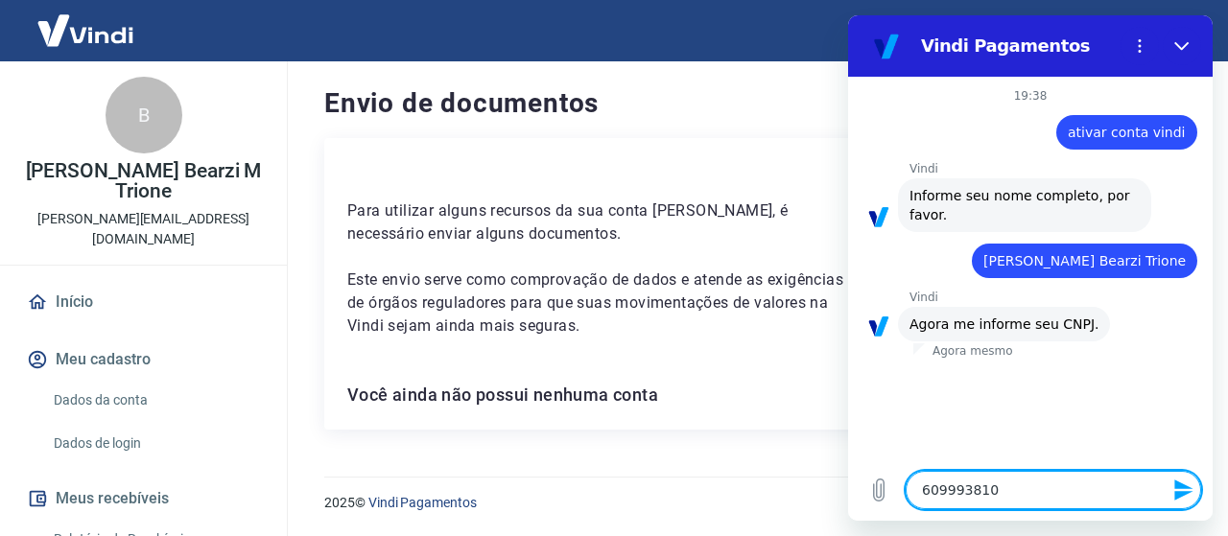
type textarea "x"
type textarea "60999381000"
type textarea "x"
type textarea "609993810001"
type textarea "x"
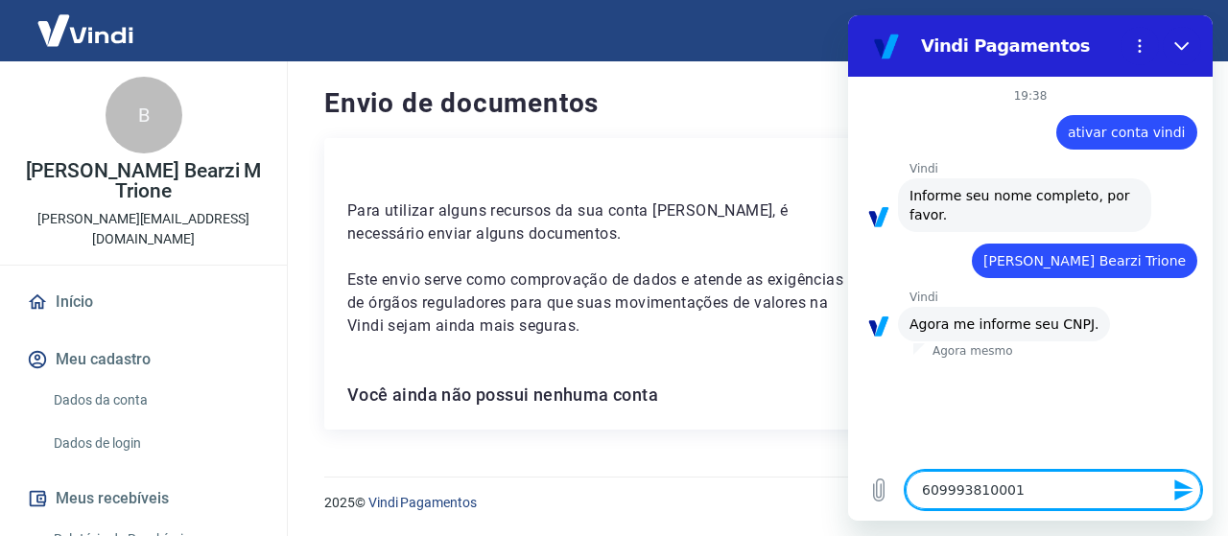
type textarea "[CREDIT_CARD_NUMBER]"
type textarea "x"
type textarea "60999381000196"
type textarea "x"
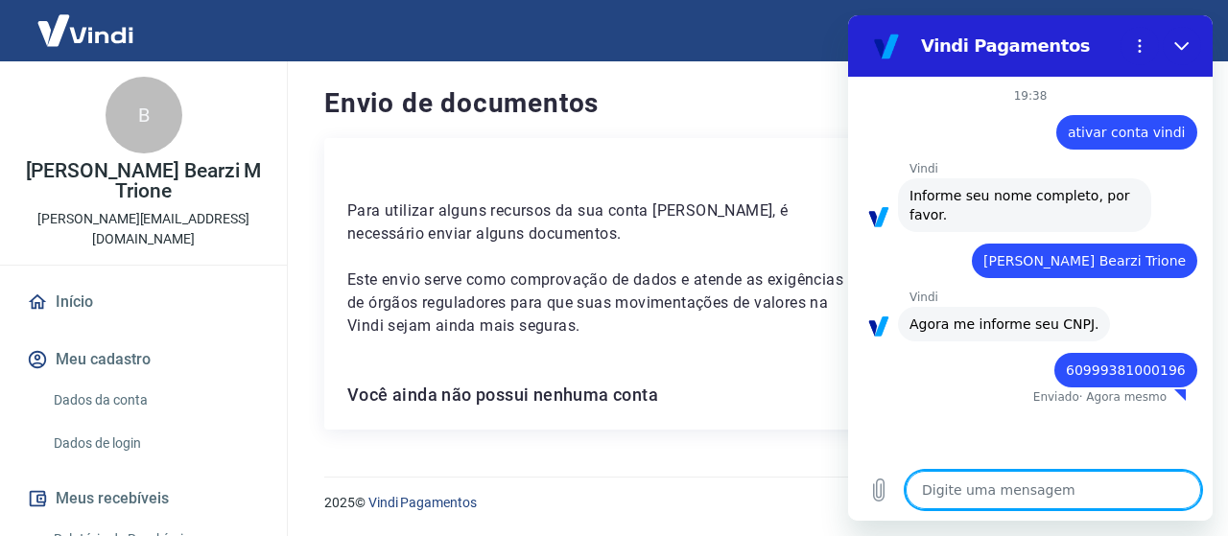
type textarea "x"
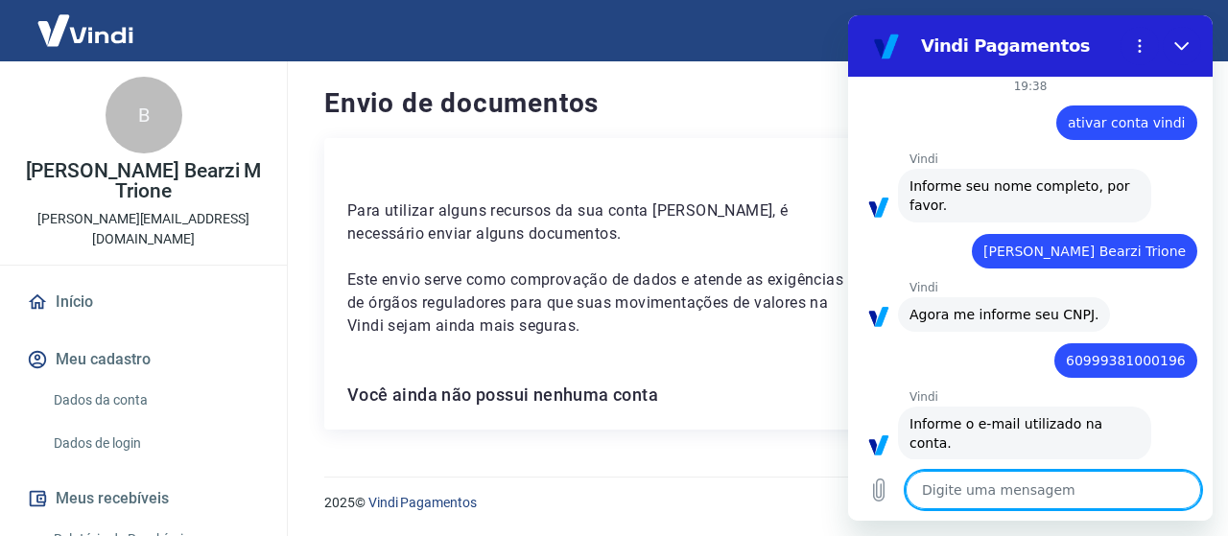
scroll to position [13, 0]
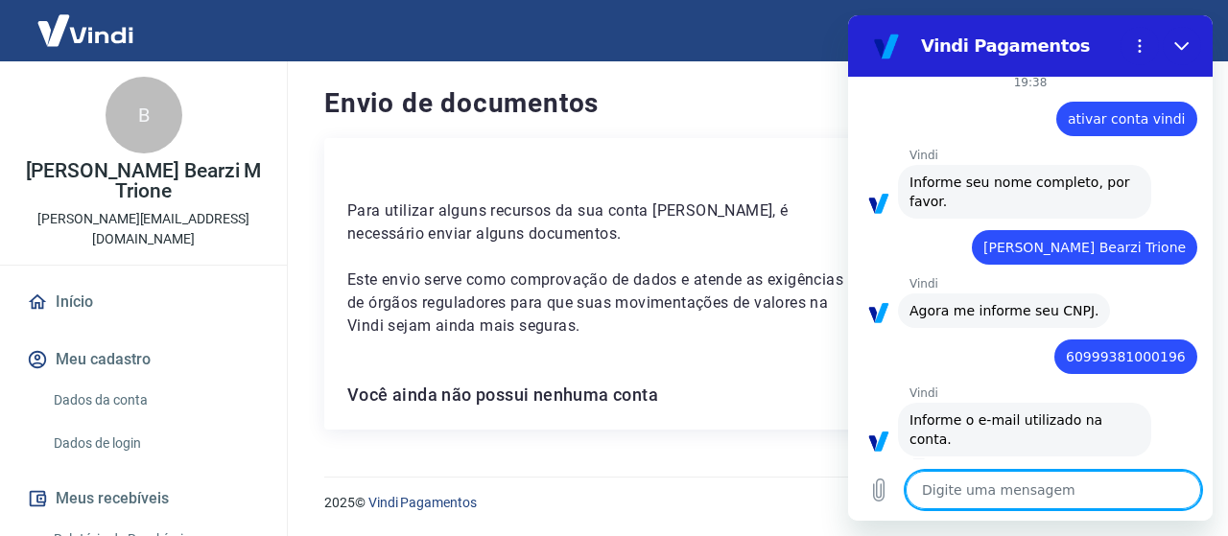
type textarea "b"
type textarea "x"
type textarea "br"
type textarea "x"
type textarea "bru"
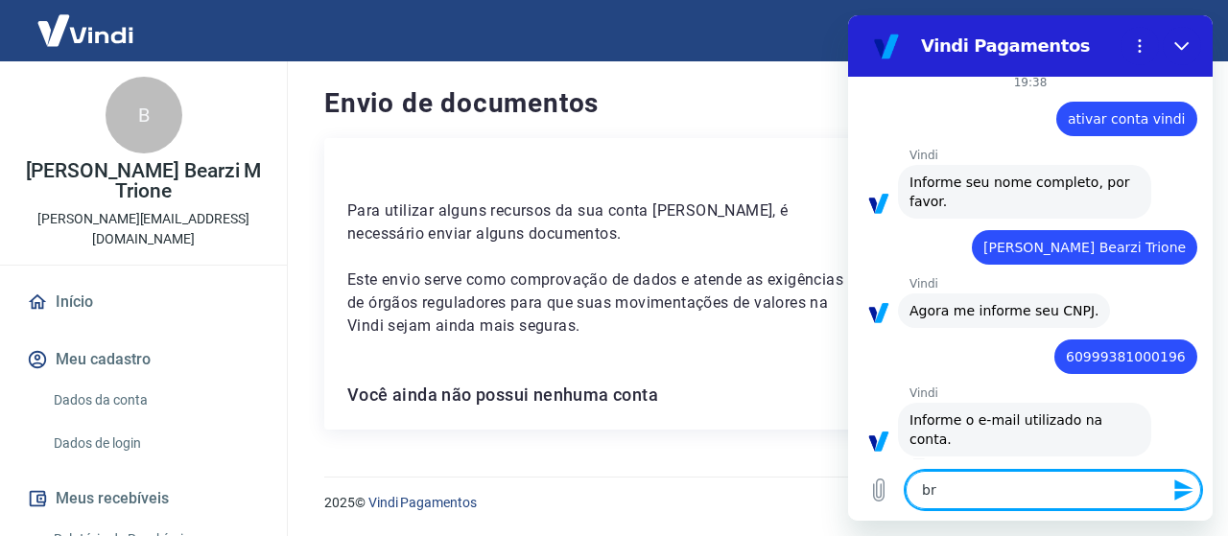
type textarea "x"
type textarea "brun"
type textarea "x"
type textarea "[PERSON_NAME]"
type textarea "x"
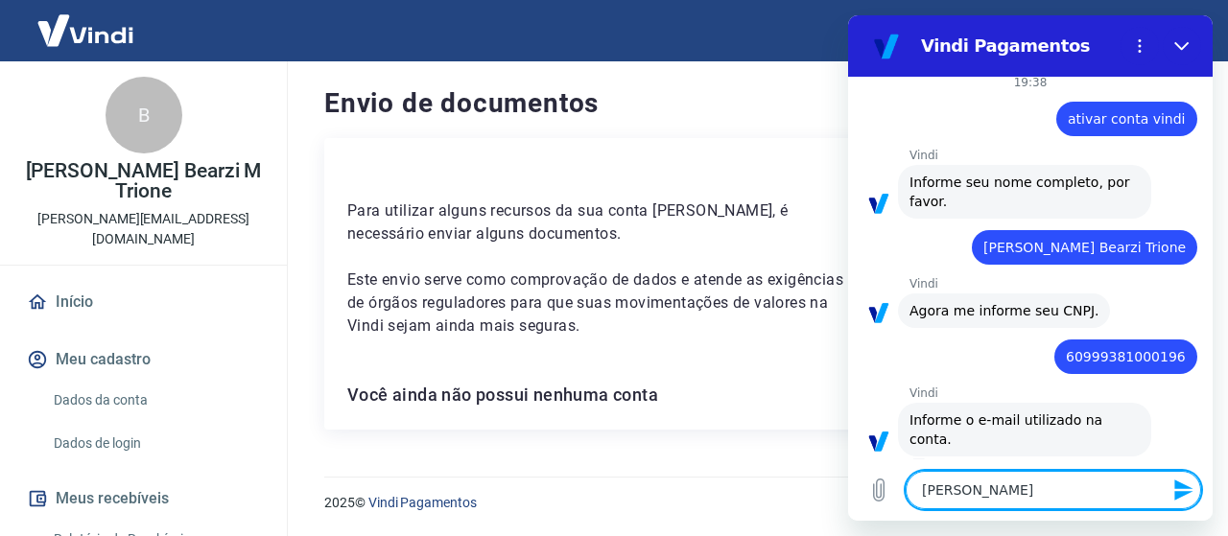
type textarea "[PERSON_NAME]"
type textarea "x"
type textarea "[PERSON_NAME]"
type textarea "x"
type textarea "[PERSON_NAME]"
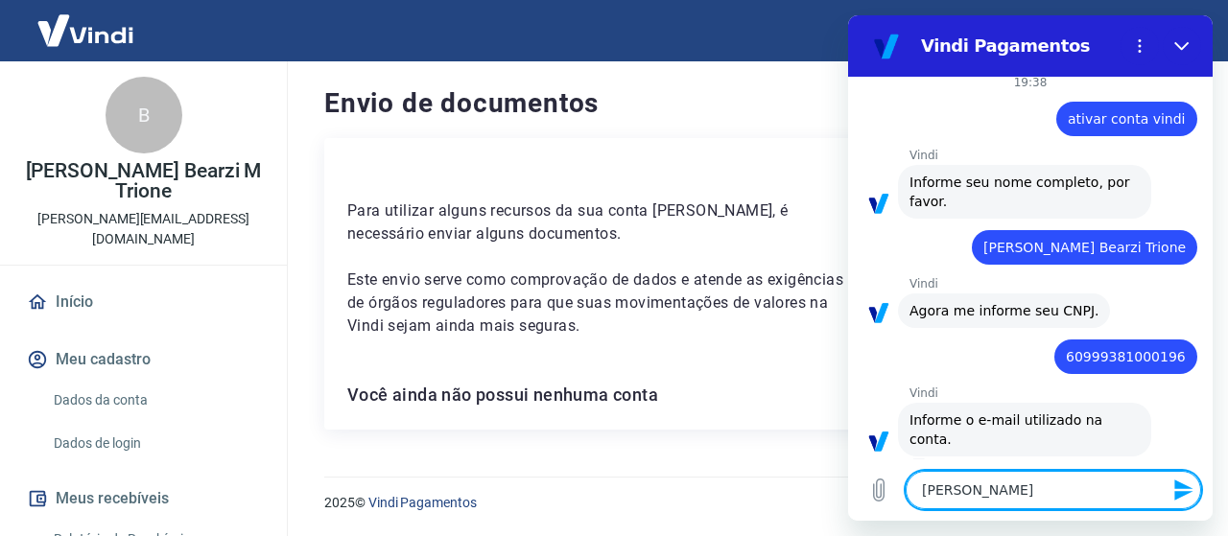
type textarea "x"
type textarea "[PERSON_NAME]"
type textarea "x"
type textarea "[PERSON_NAME]"
type textarea "x"
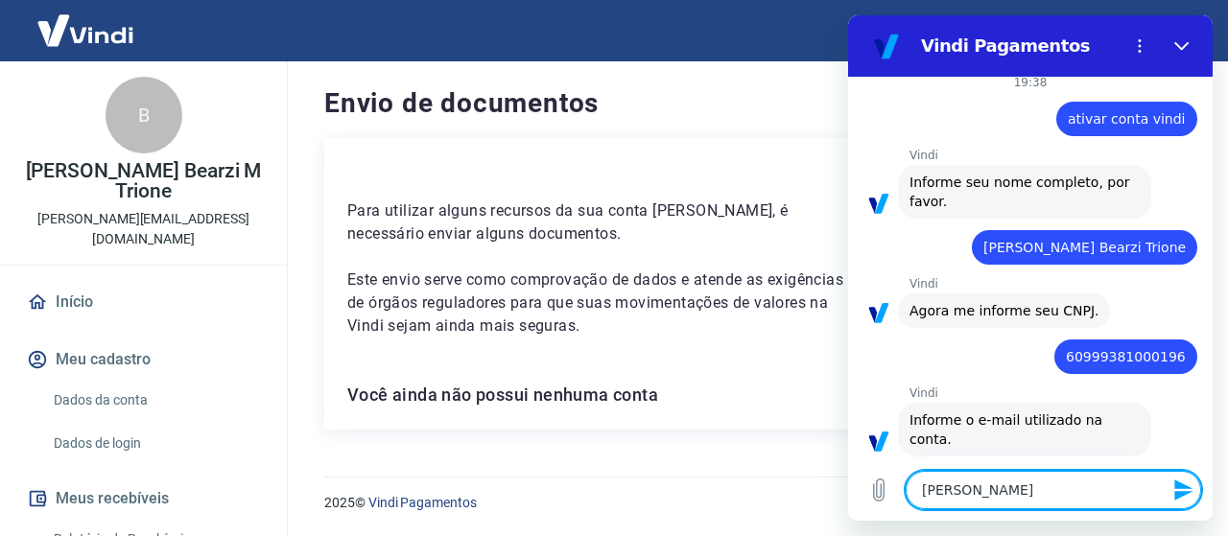
type textarea "[PERSON_NAME]"
type textarea "x"
type textarea "[PERSON_NAME]"
type textarea "x"
type textarea "[PERSON_NAME]@"
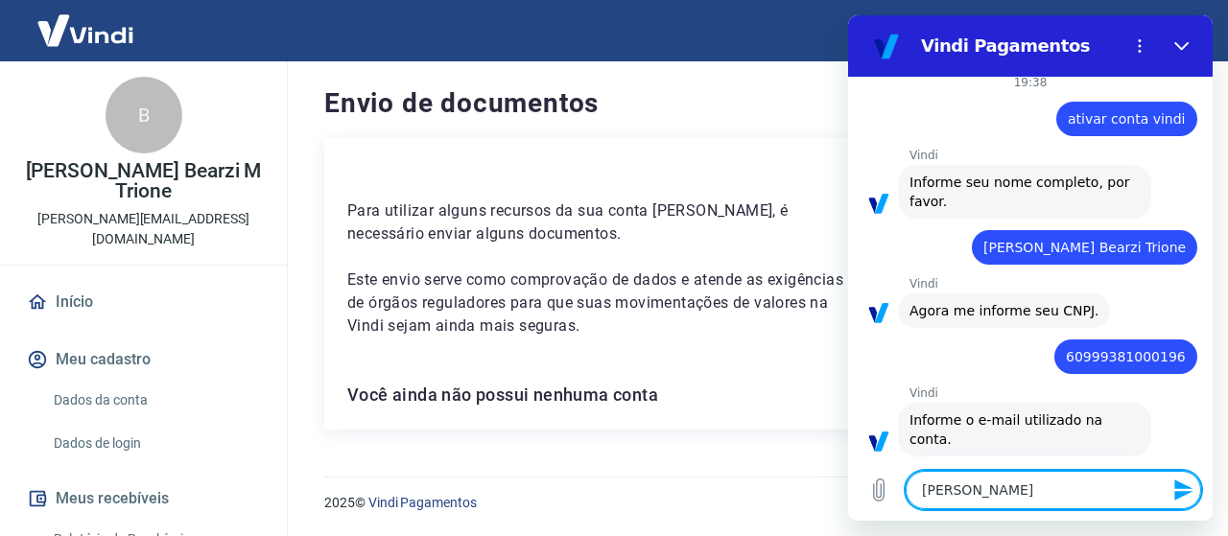
type textarea "x"
type textarea "[PERSON_NAME]"
type textarea "x"
type textarea "[PERSON_NAME]"
type textarea "x"
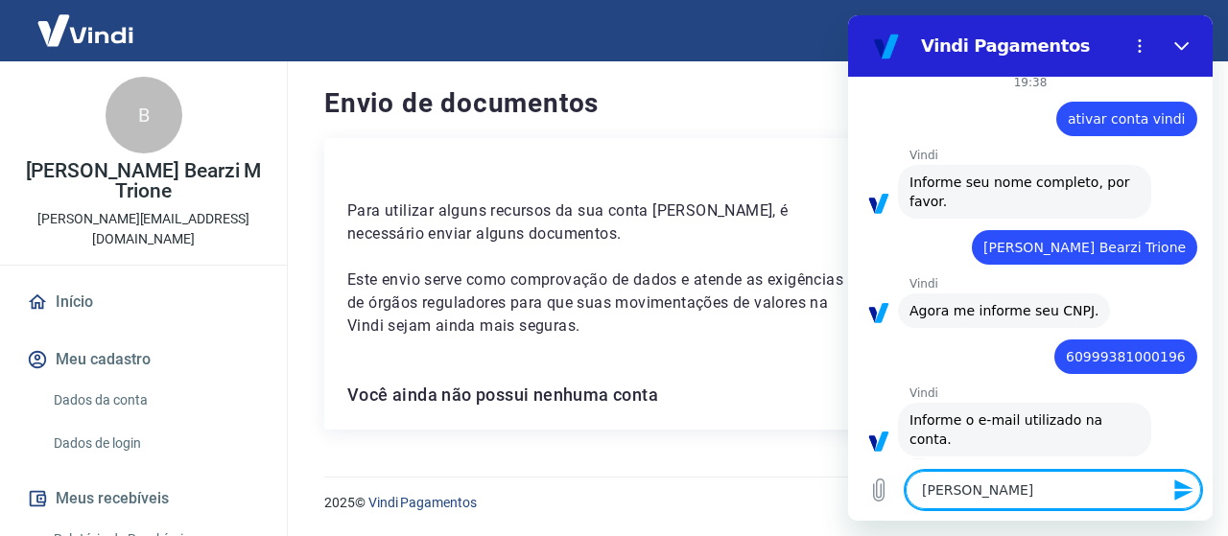
type textarea "[PERSON_NAME]"
type textarea "x"
type textarea "[PERSON_NAME]"
type textarea "x"
type textarea "[PERSON_NAME]"
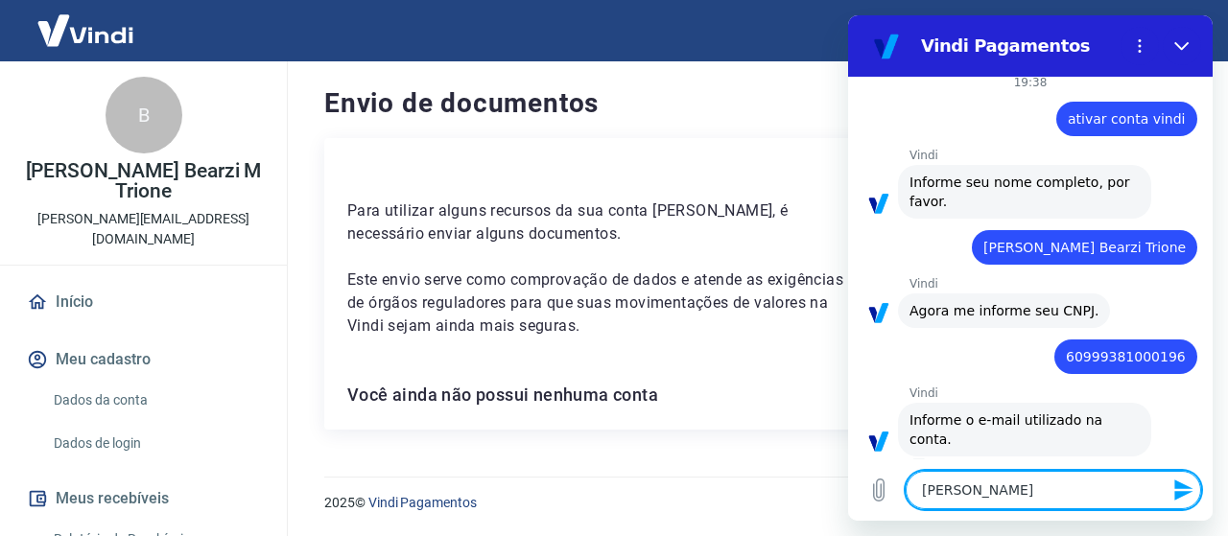
type textarea "x"
type textarea "[PERSON_NAME]"
type textarea "x"
type textarea "[EMAIL_ADDRESS]"
type textarea "x"
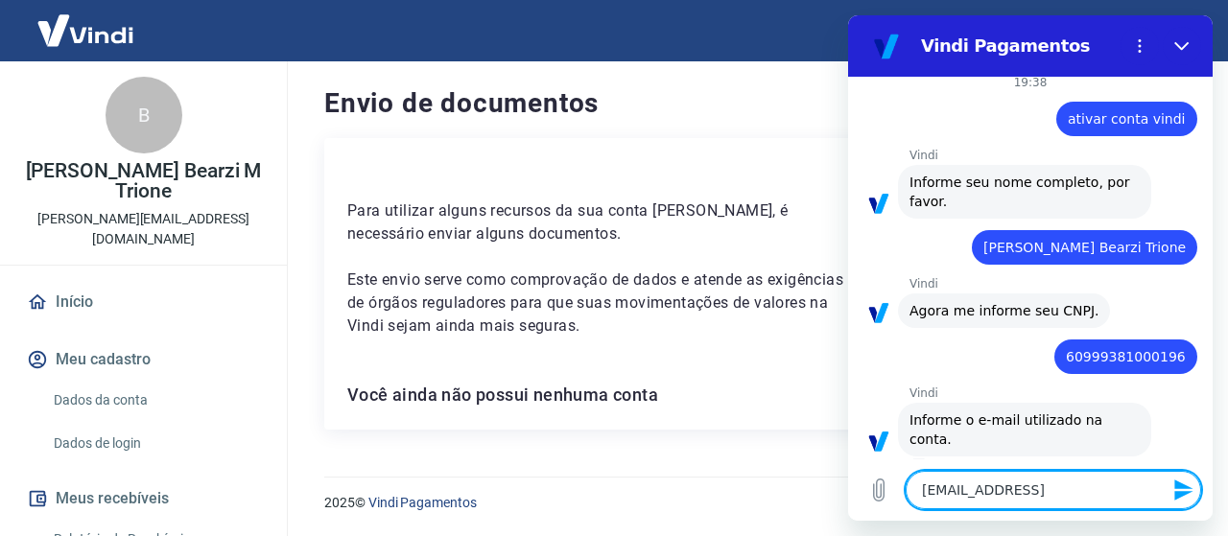
type textarea "[EMAIL_ADDRESS]."
type textarea "x"
type textarea "[PERSON_NAME]"
type textarea "x"
type textarea "[PERSON_NAME][EMAIL_ADDRESS][DOMAIN_NAME]"
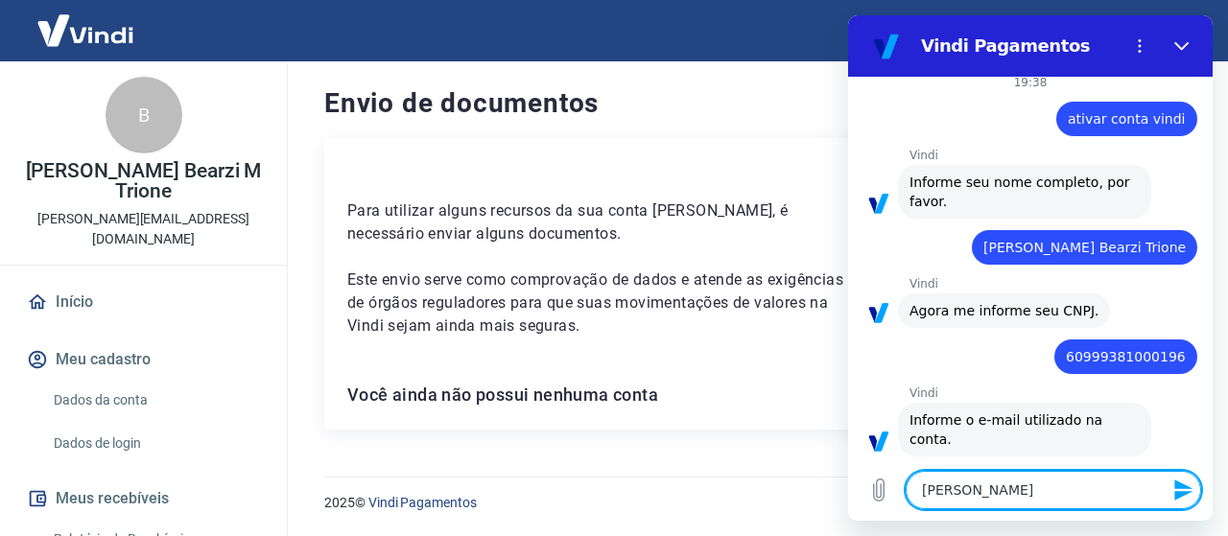
type textarea "x"
type textarea "[PERSON_NAME][EMAIL_ADDRESS][DOMAIN_NAME]"
type textarea "x"
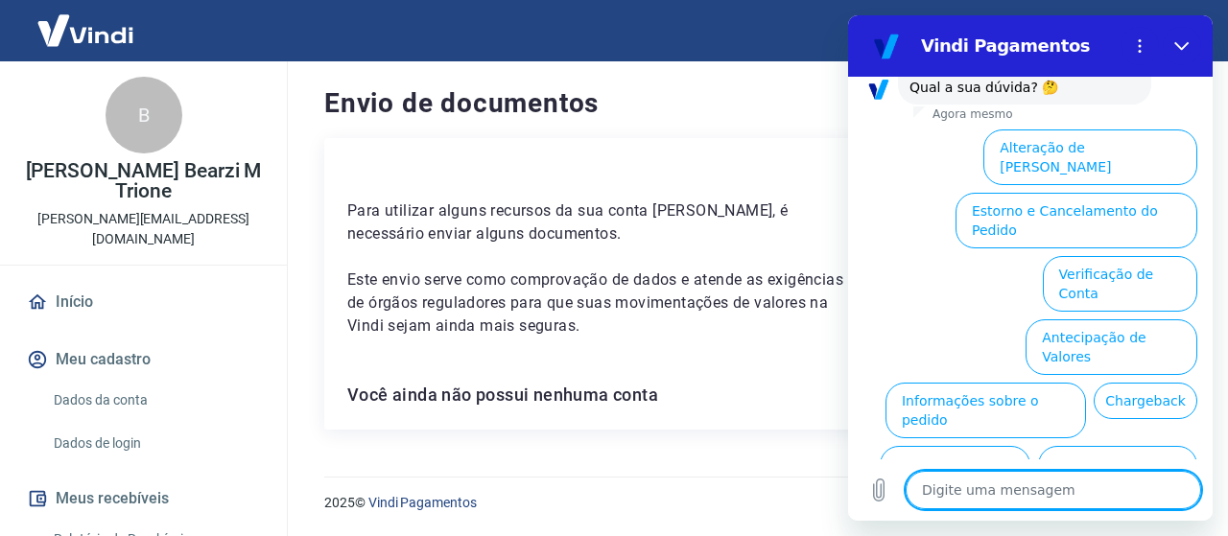
scroll to position [551, 0]
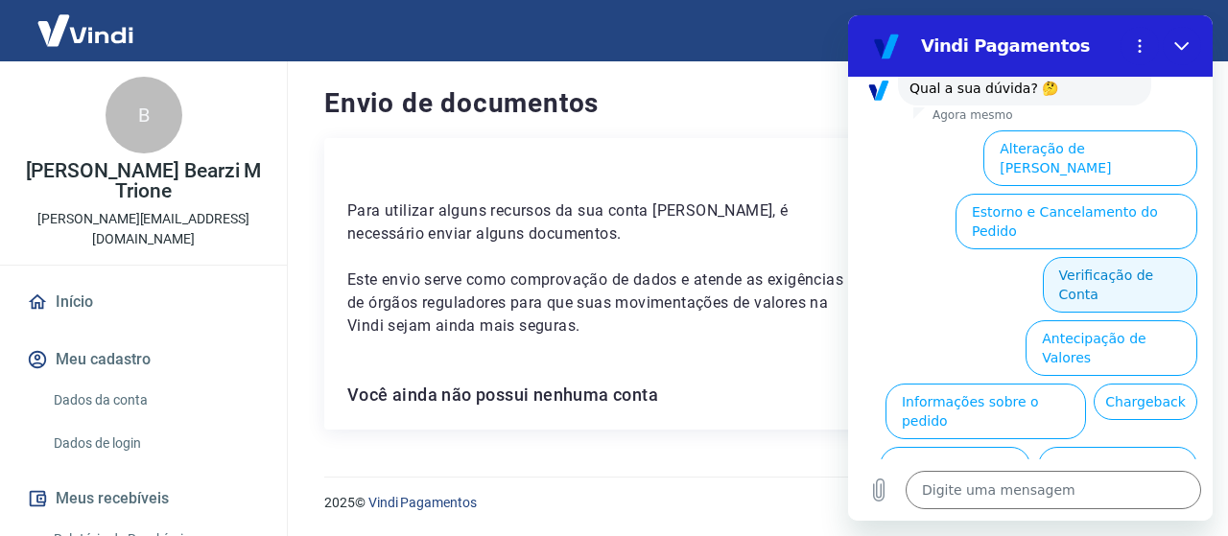
click at [1114, 257] on button "Verificação de Conta" at bounding box center [1120, 285] width 154 height 56
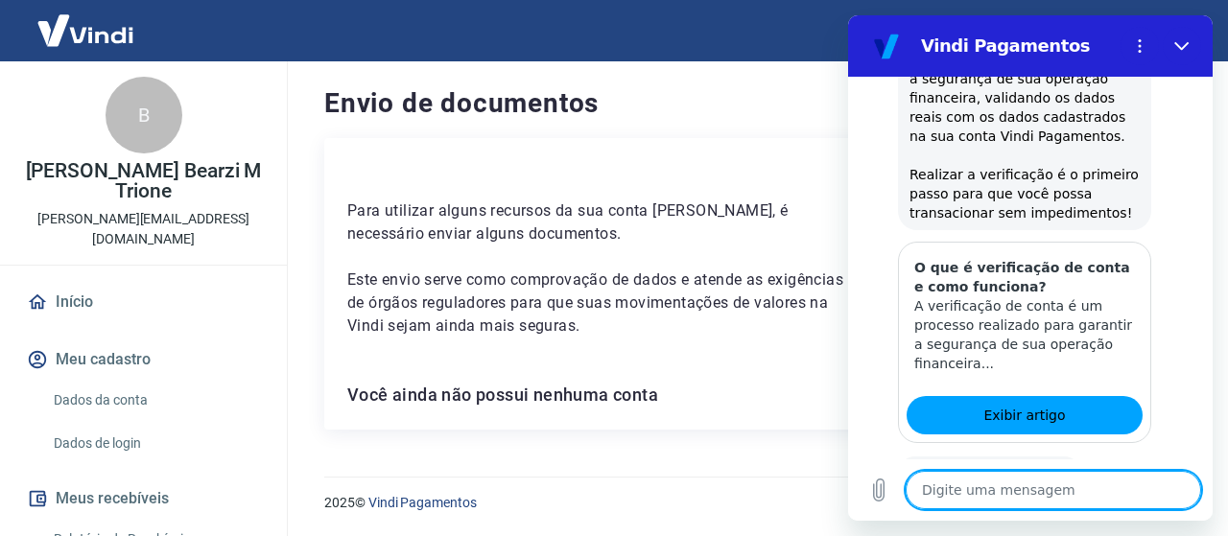
scroll to position [746, 0]
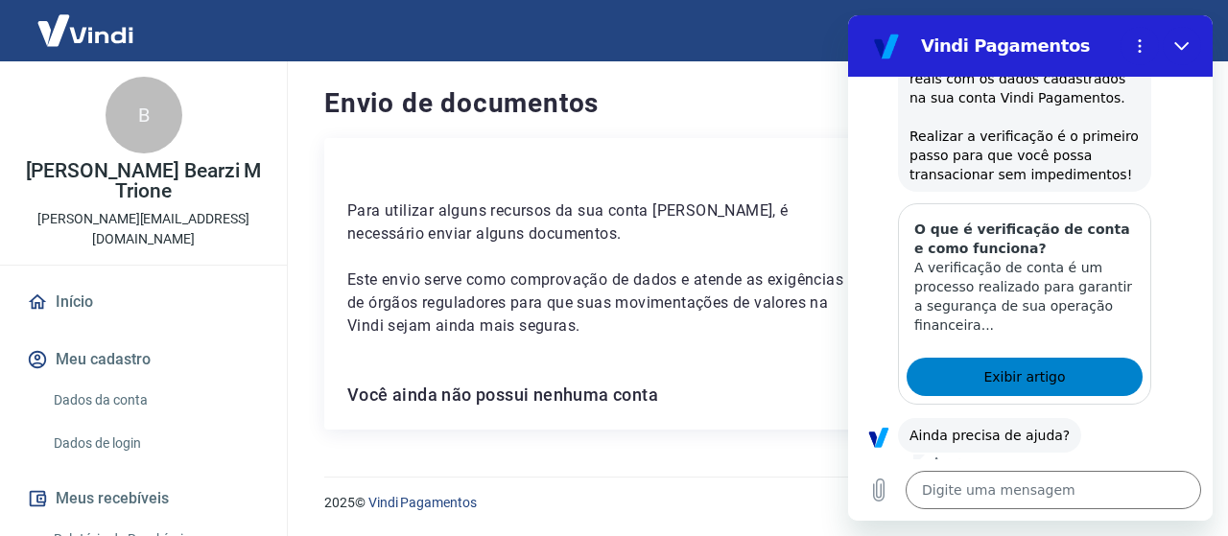
click at [1066, 358] on link "Exibir artigo" at bounding box center [1024, 377] width 236 height 38
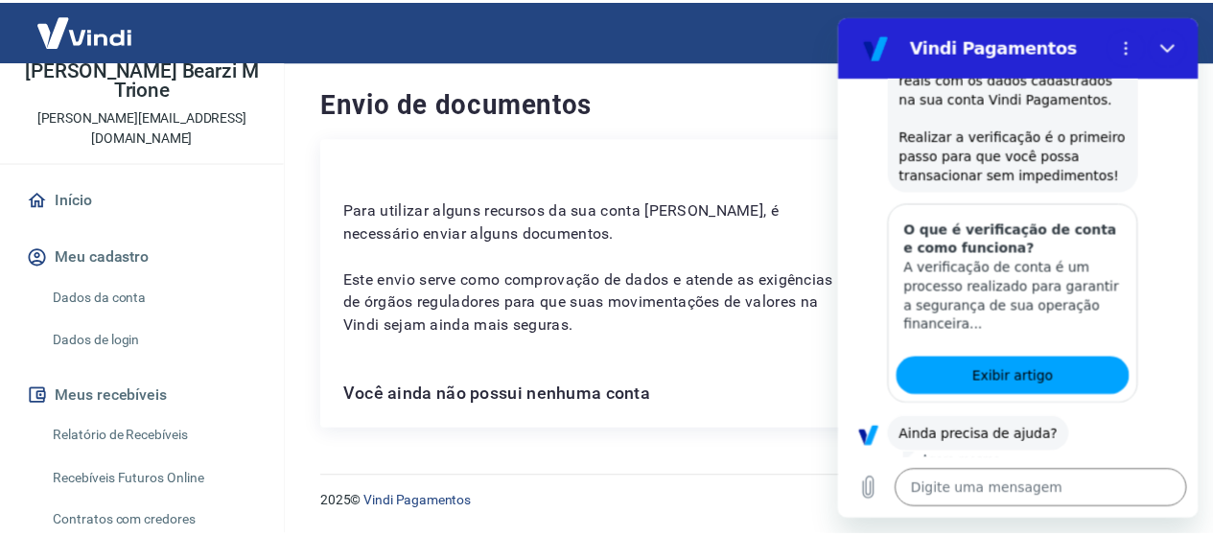
scroll to position [103, 0]
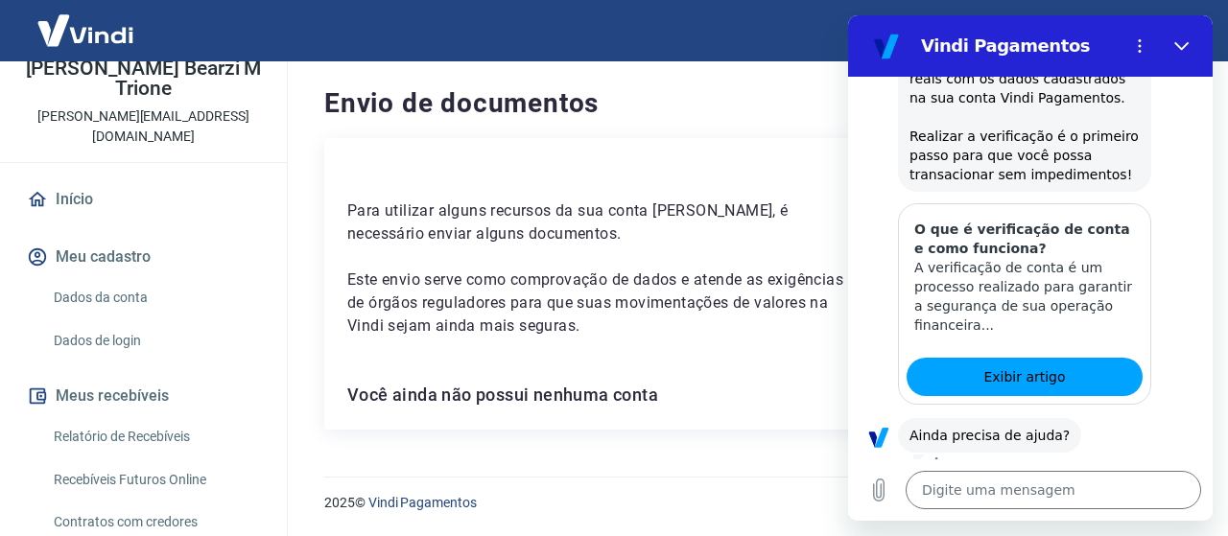
click at [129, 178] on link "Início" at bounding box center [143, 199] width 241 height 42
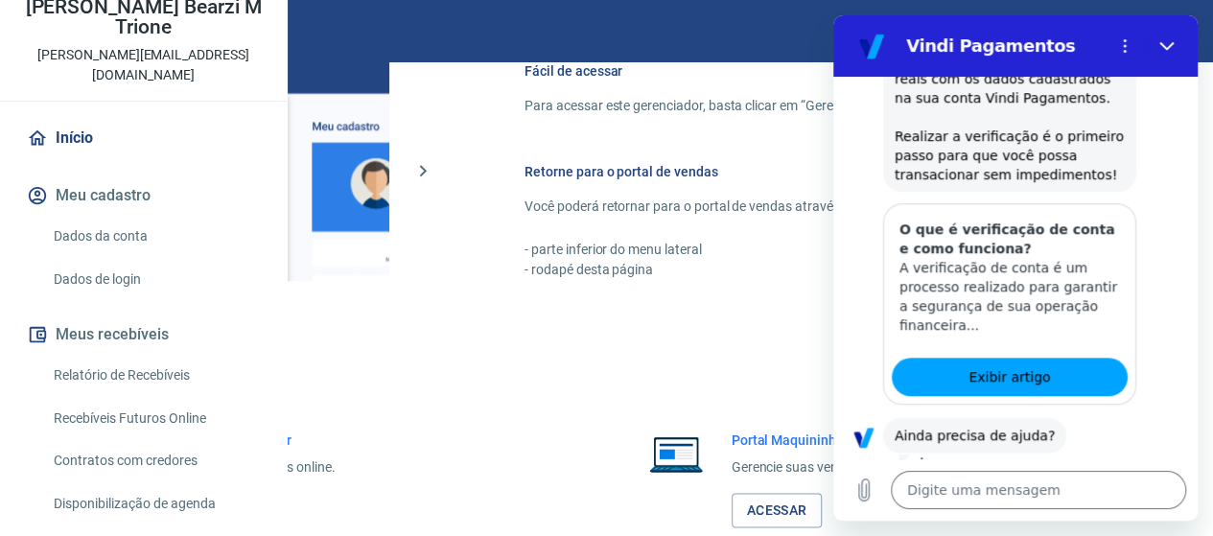
scroll to position [1234, 0]
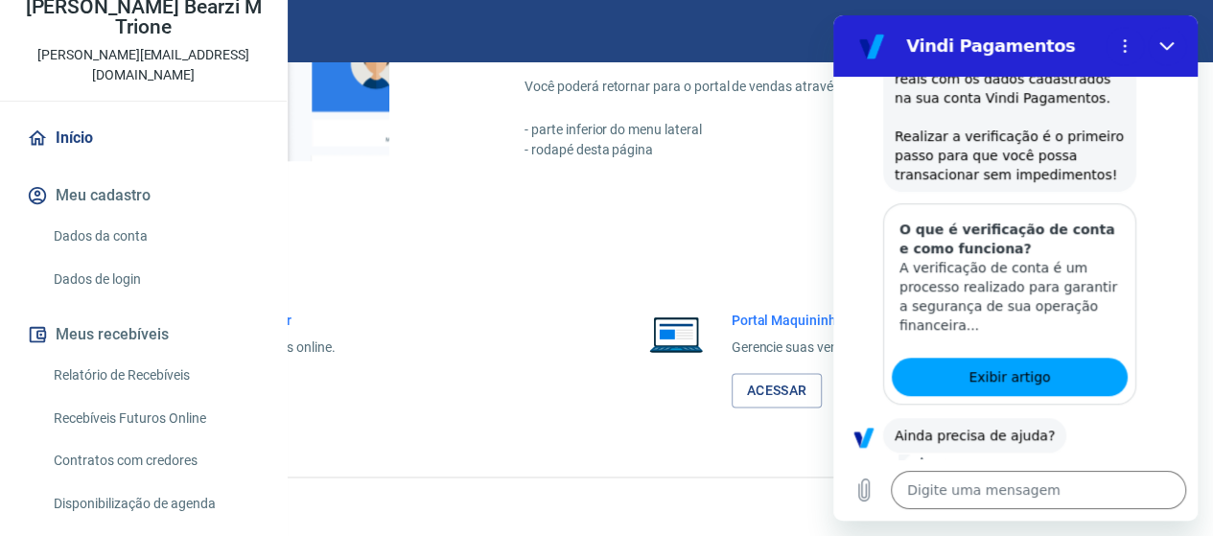
click at [256, 381] on link "Acessar" at bounding box center [210, 390] width 91 height 35
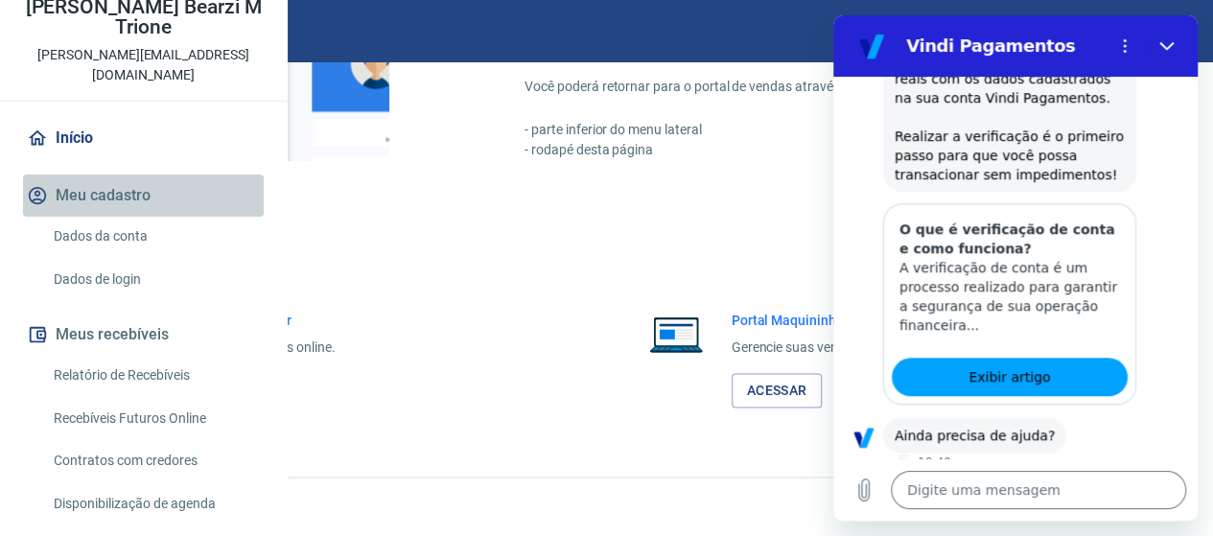
click at [167, 217] on button "Meu cadastro" at bounding box center [143, 196] width 241 height 42
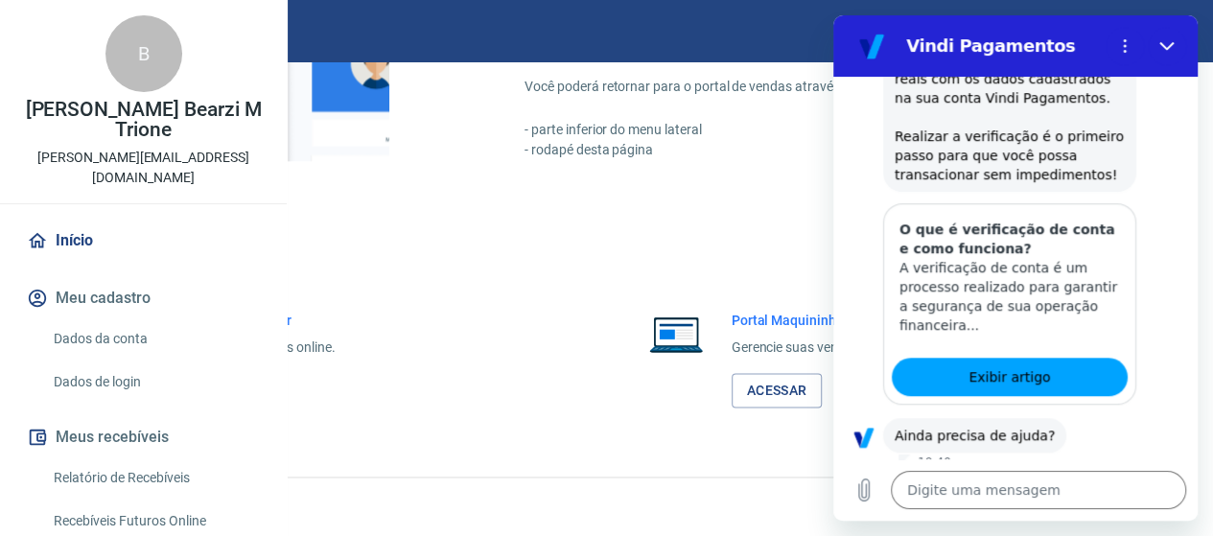
scroll to position [245, 0]
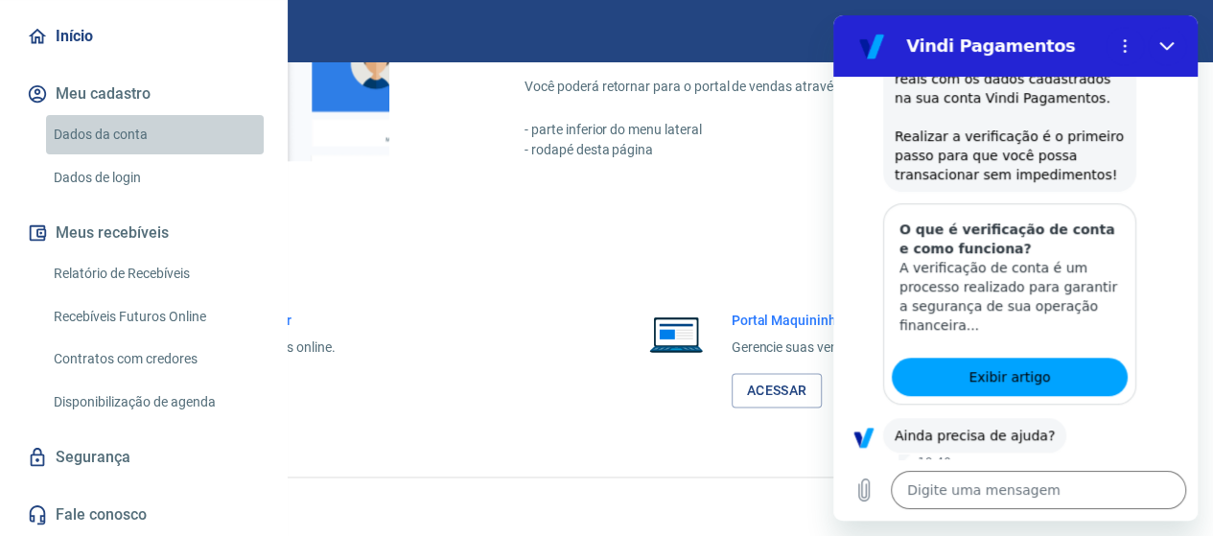
click at [216, 150] on link "Dados da conta" at bounding box center [155, 134] width 218 height 39
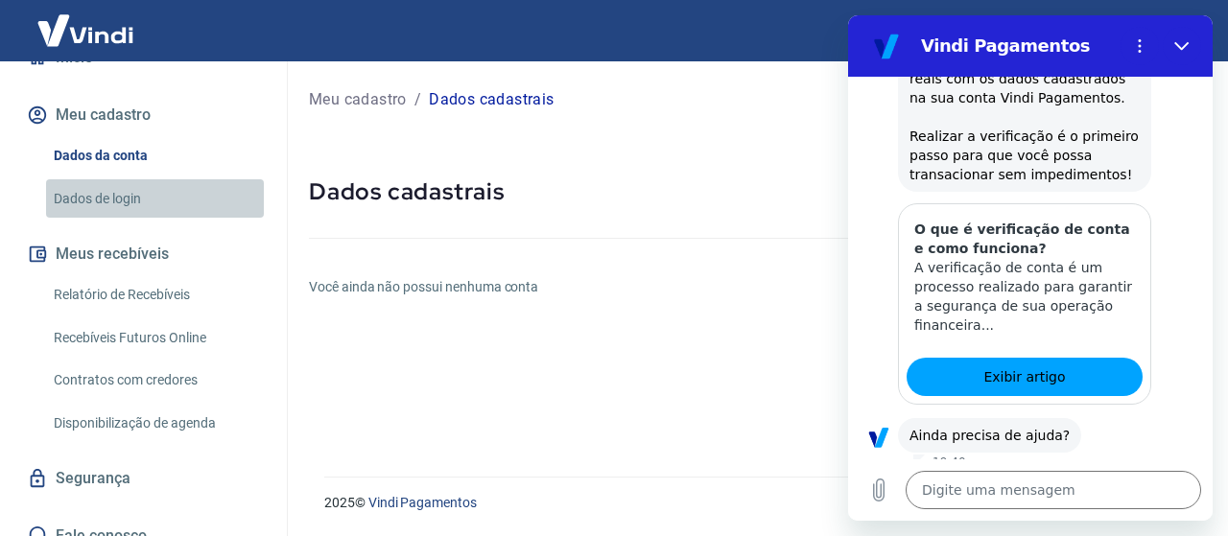
click at [200, 179] on link "Dados de login" at bounding box center [155, 198] width 218 height 39
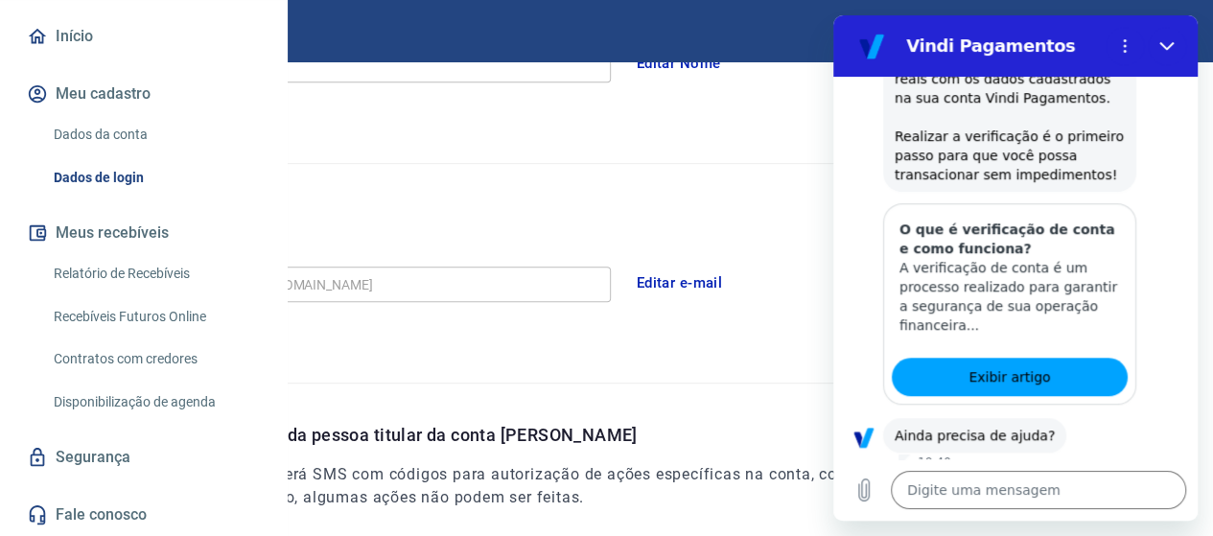
scroll to position [414, 0]
click at [1146, 478] on button "Não" at bounding box center [1153, 496] width 59 height 36
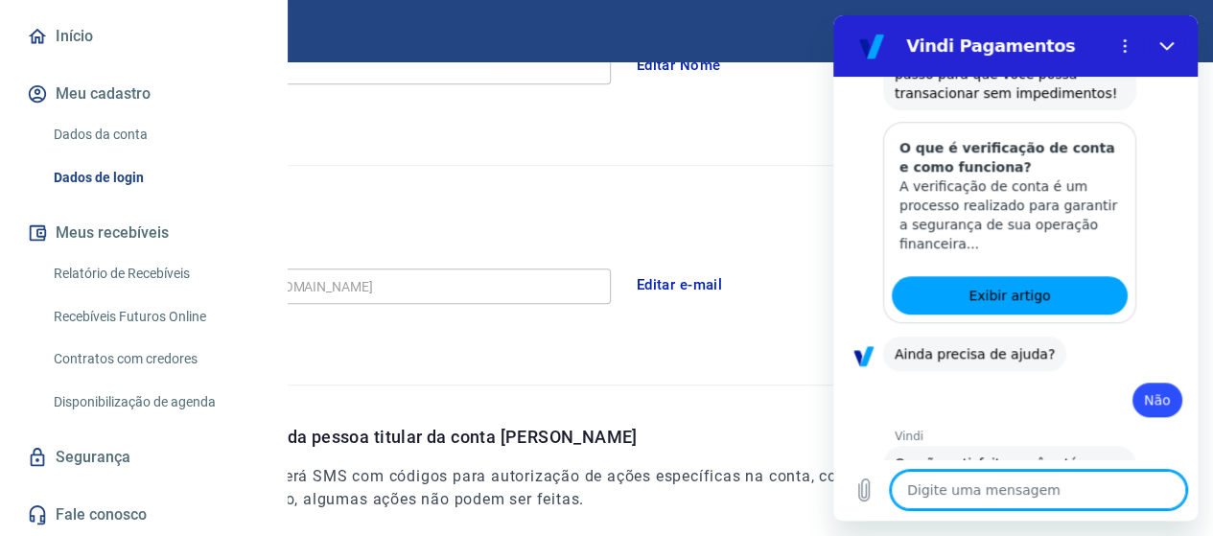
scroll to position [919, 0]
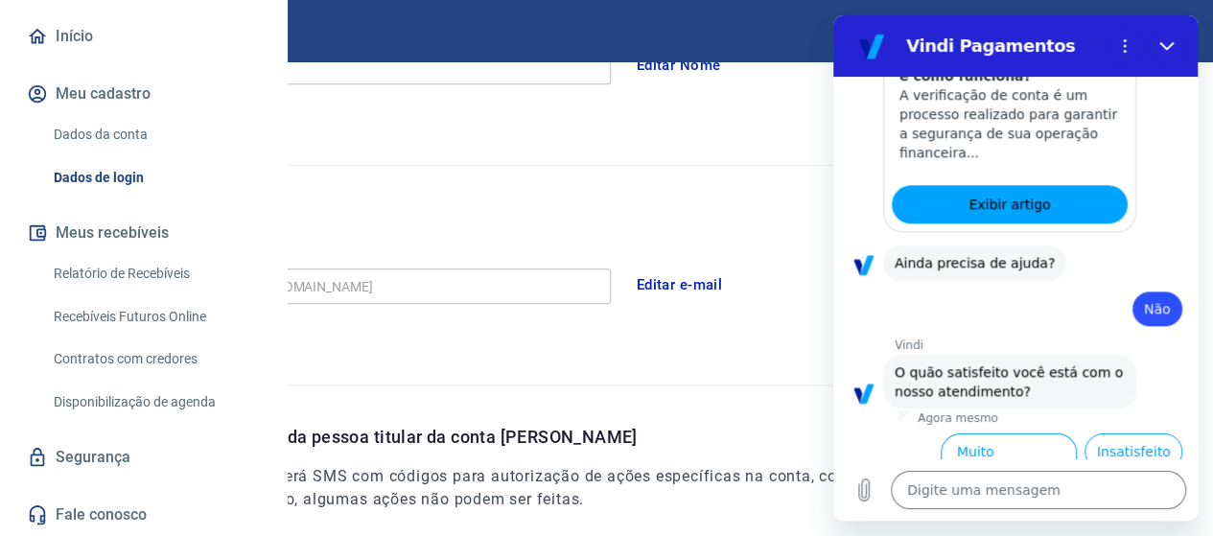
click at [896, 497] on button "Normal" at bounding box center [914, 515] width 78 height 36
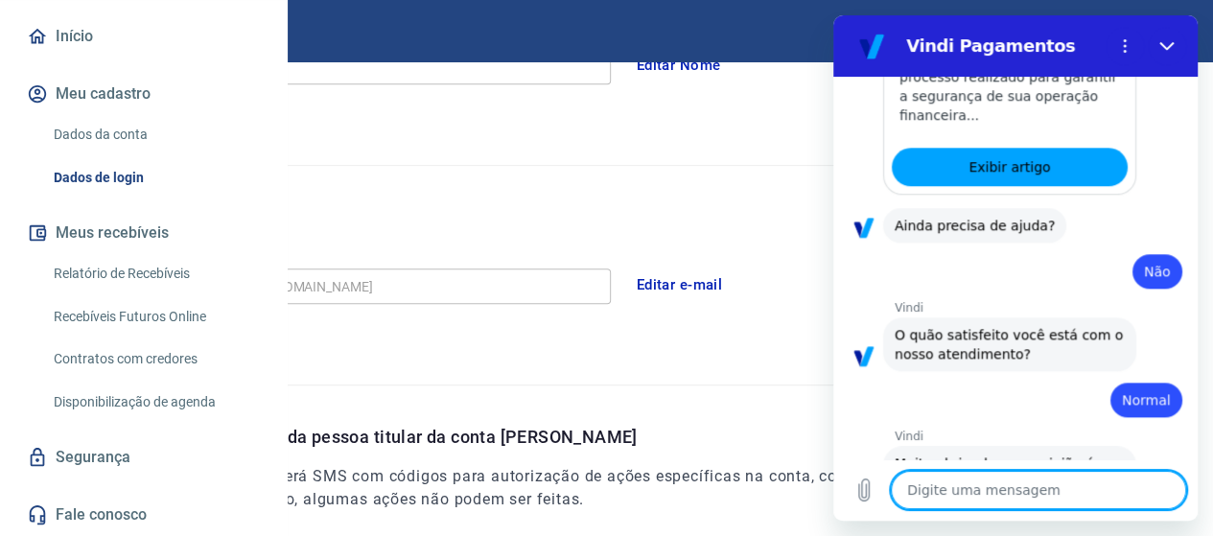
scroll to position [960, 0]
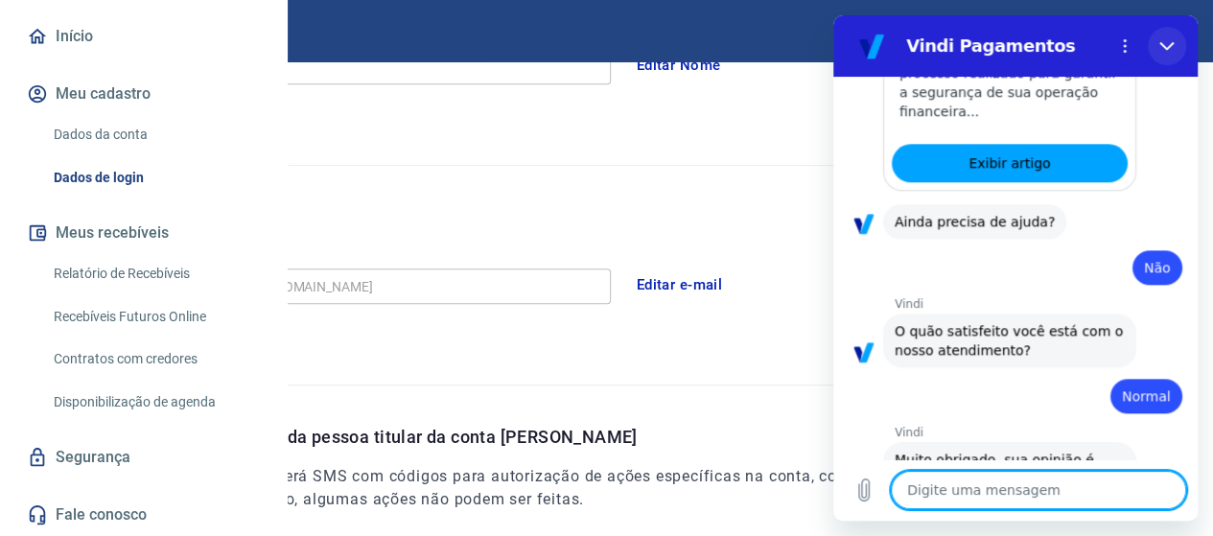
click at [1181, 47] on button "Fechar" at bounding box center [1167, 46] width 38 height 38
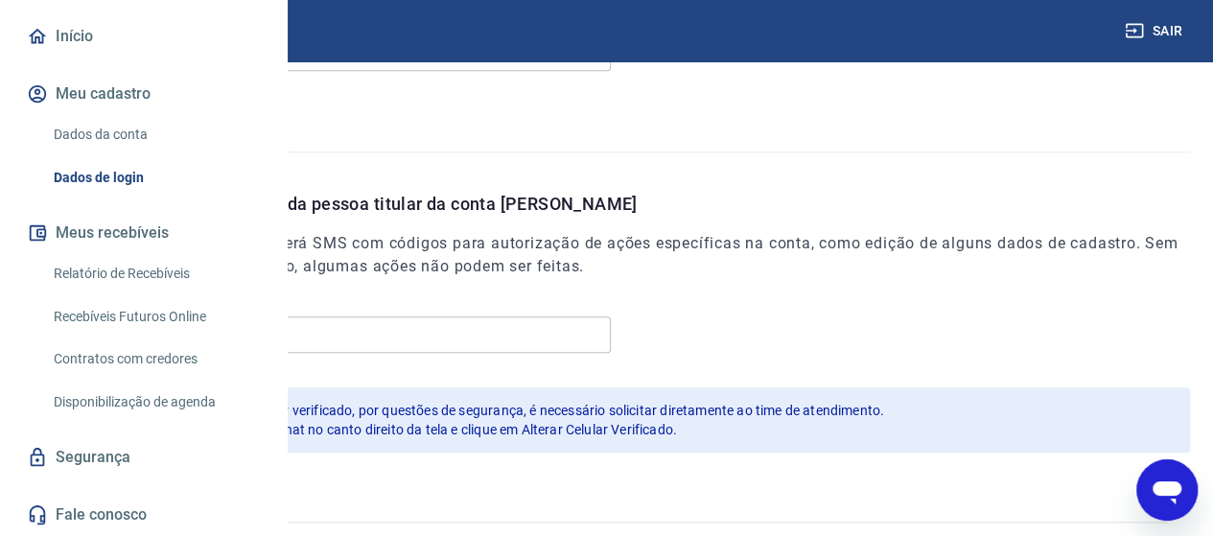
scroll to position [691, 0]
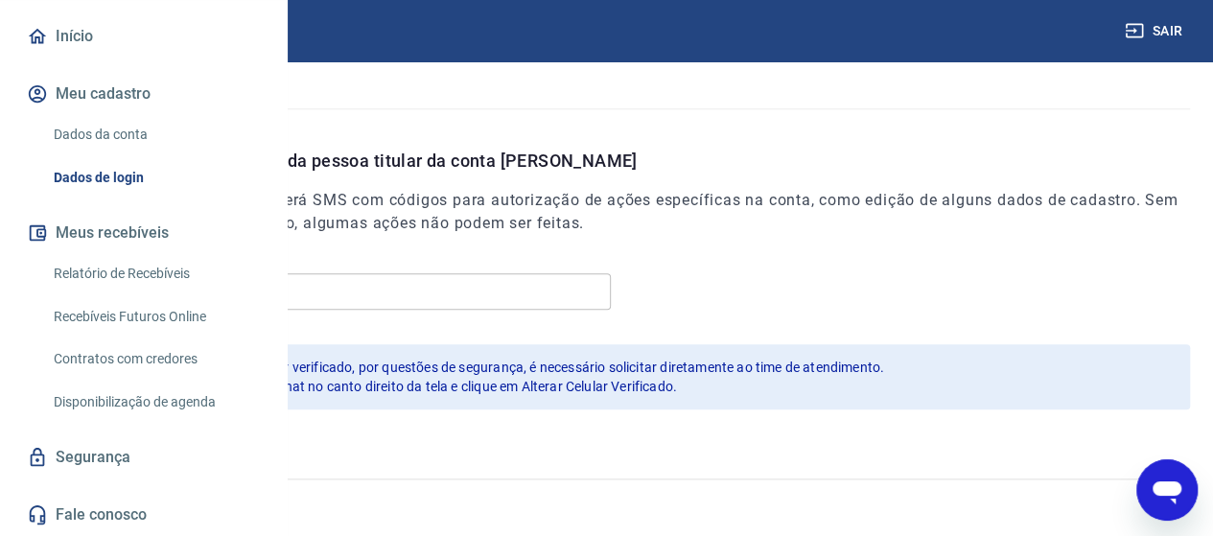
click at [1160, 500] on icon "Abrir janela de mensagens" at bounding box center [1167, 490] width 35 height 35
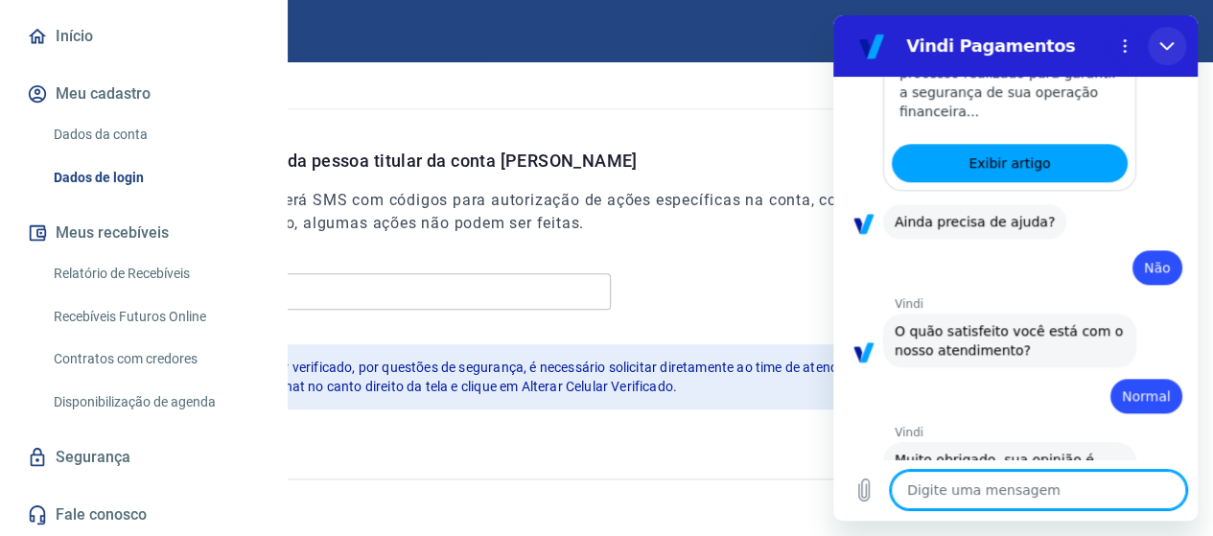
click at [1171, 49] on icon "Fechar" at bounding box center [1167, 45] width 15 height 15
type textarea "x"
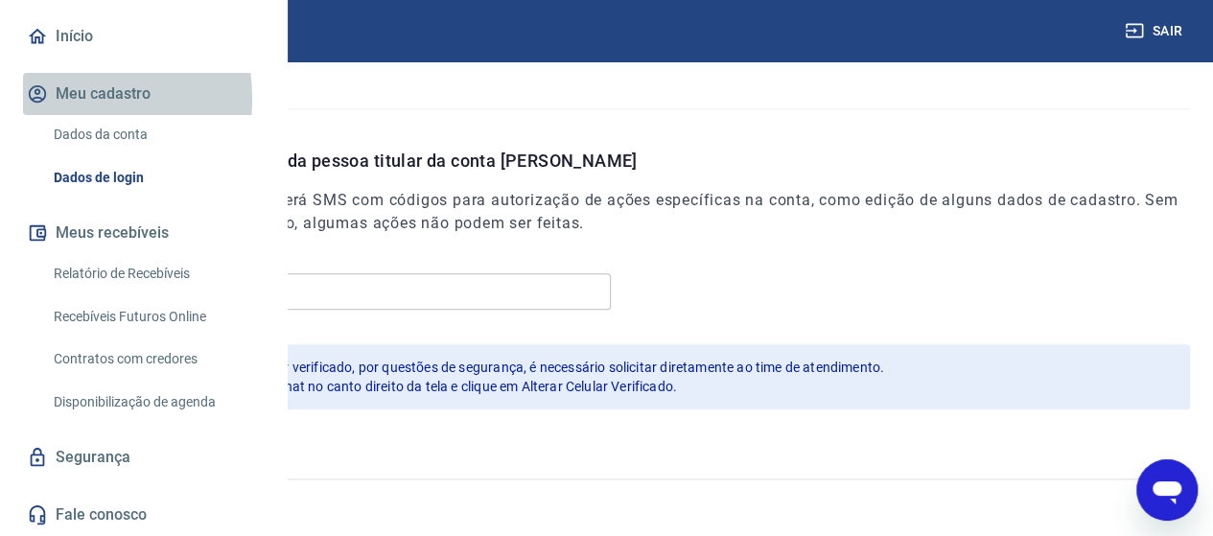
click at [52, 99] on button "Meu cadastro" at bounding box center [143, 94] width 241 height 42
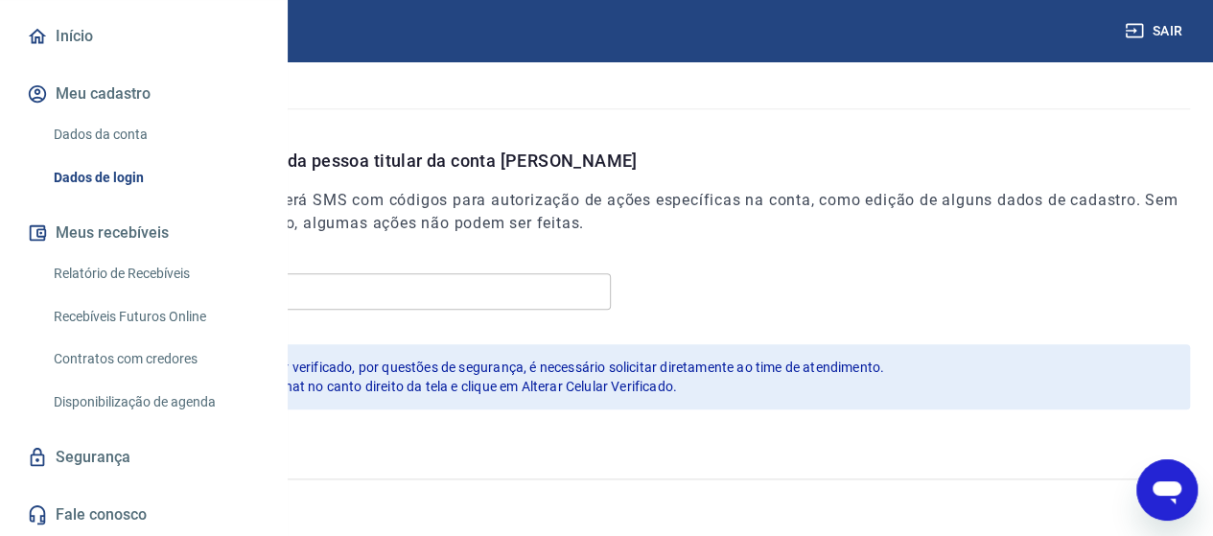
click at [136, 105] on button "Meu cadastro" at bounding box center [143, 94] width 241 height 42
